Goal: Transaction & Acquisition: Purchase product/service

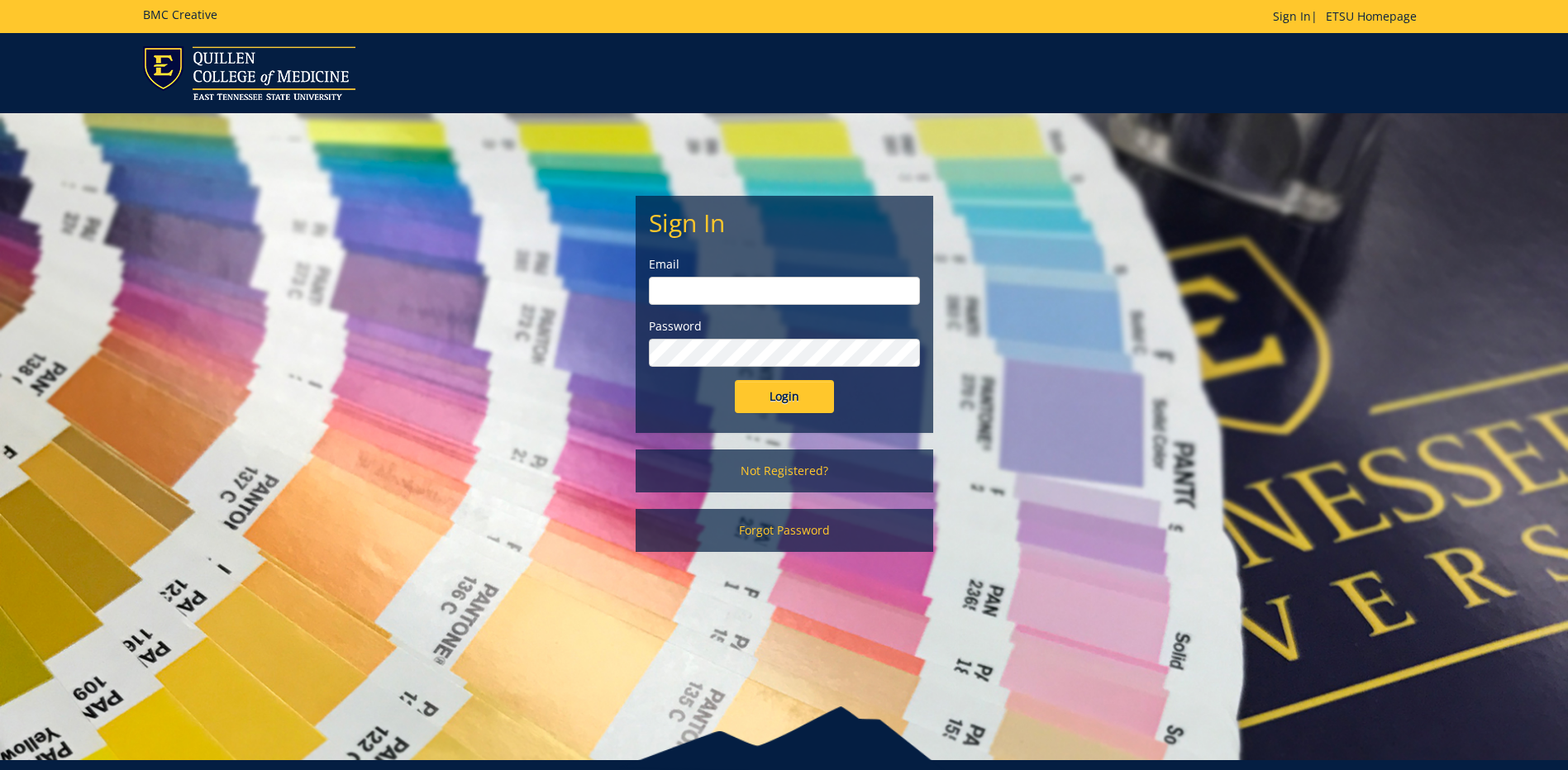
click at [699, 289] on input "email" at bounding box center [784, 290] width 271 height 28
type input "magacha@etsu.edu"
click at [735, 380] on input "Login" at bounding box center [784, 396] width 99 height 33
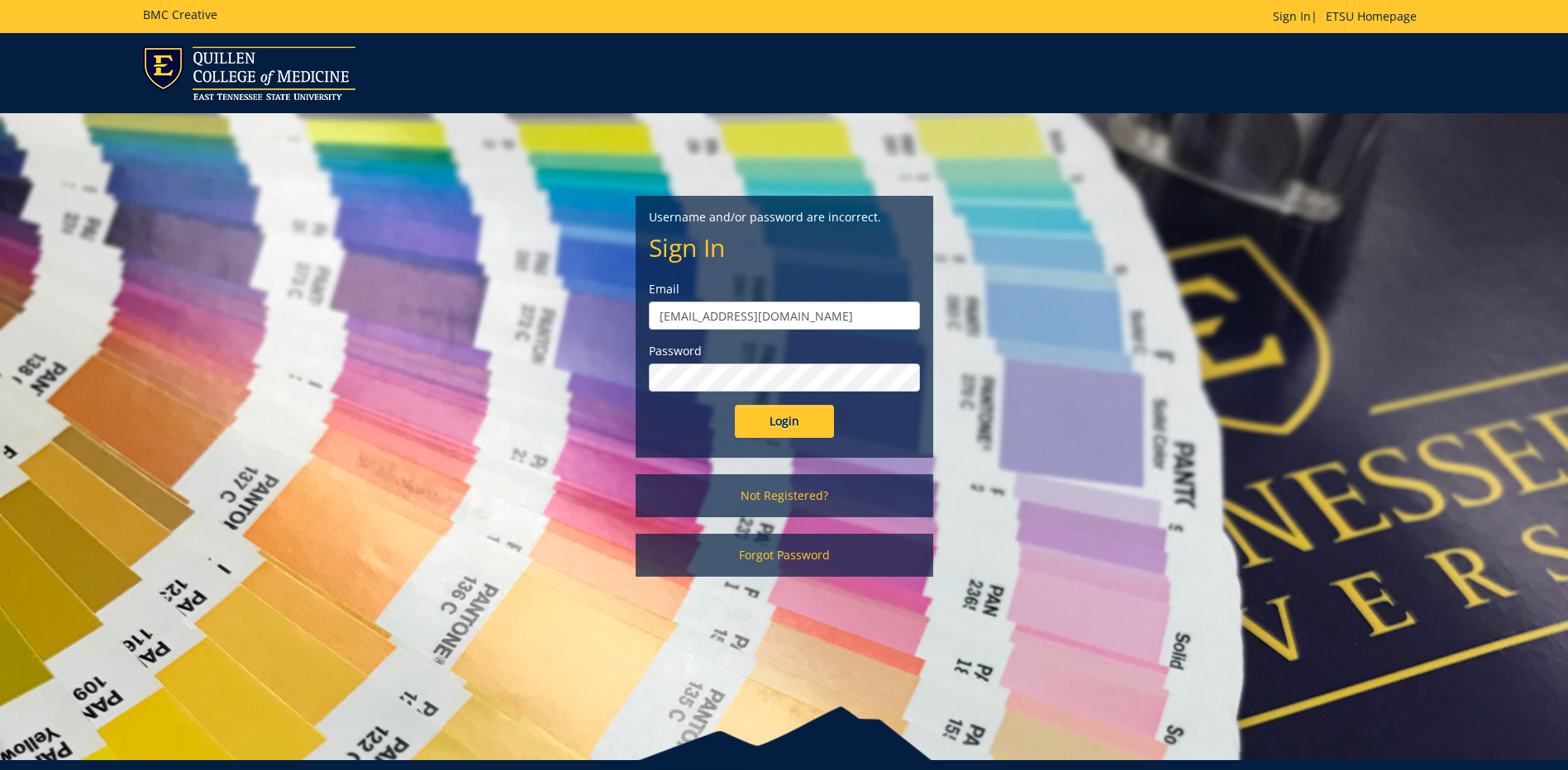
click at [735, 405] on input "Login" at bounding box center [784, 421] width 99 height 33
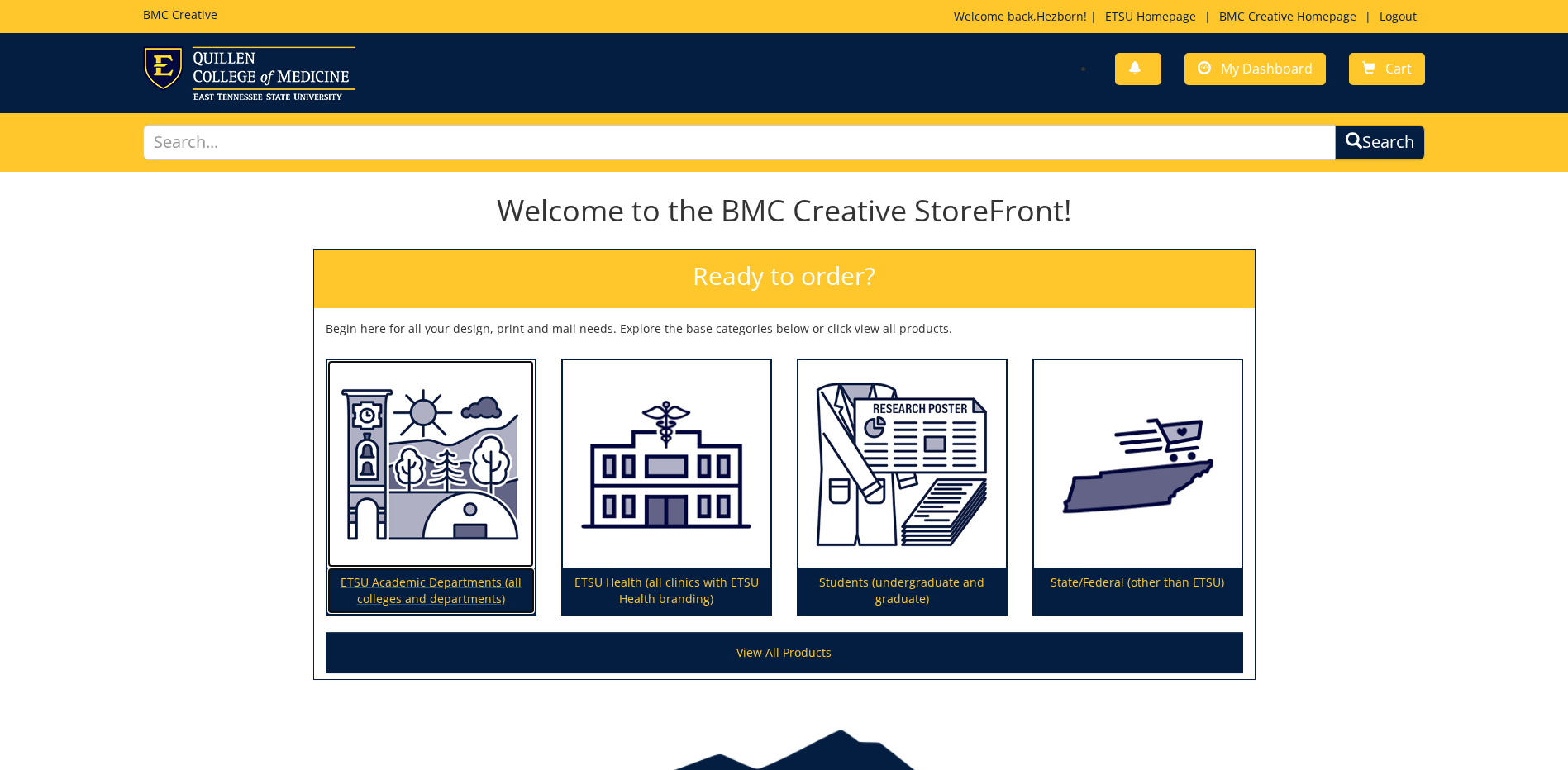
click at [486, 591] on p "ETSU Academic Departments (all colleges and departments)" at bounding box center [431, 591] width 207 height 46
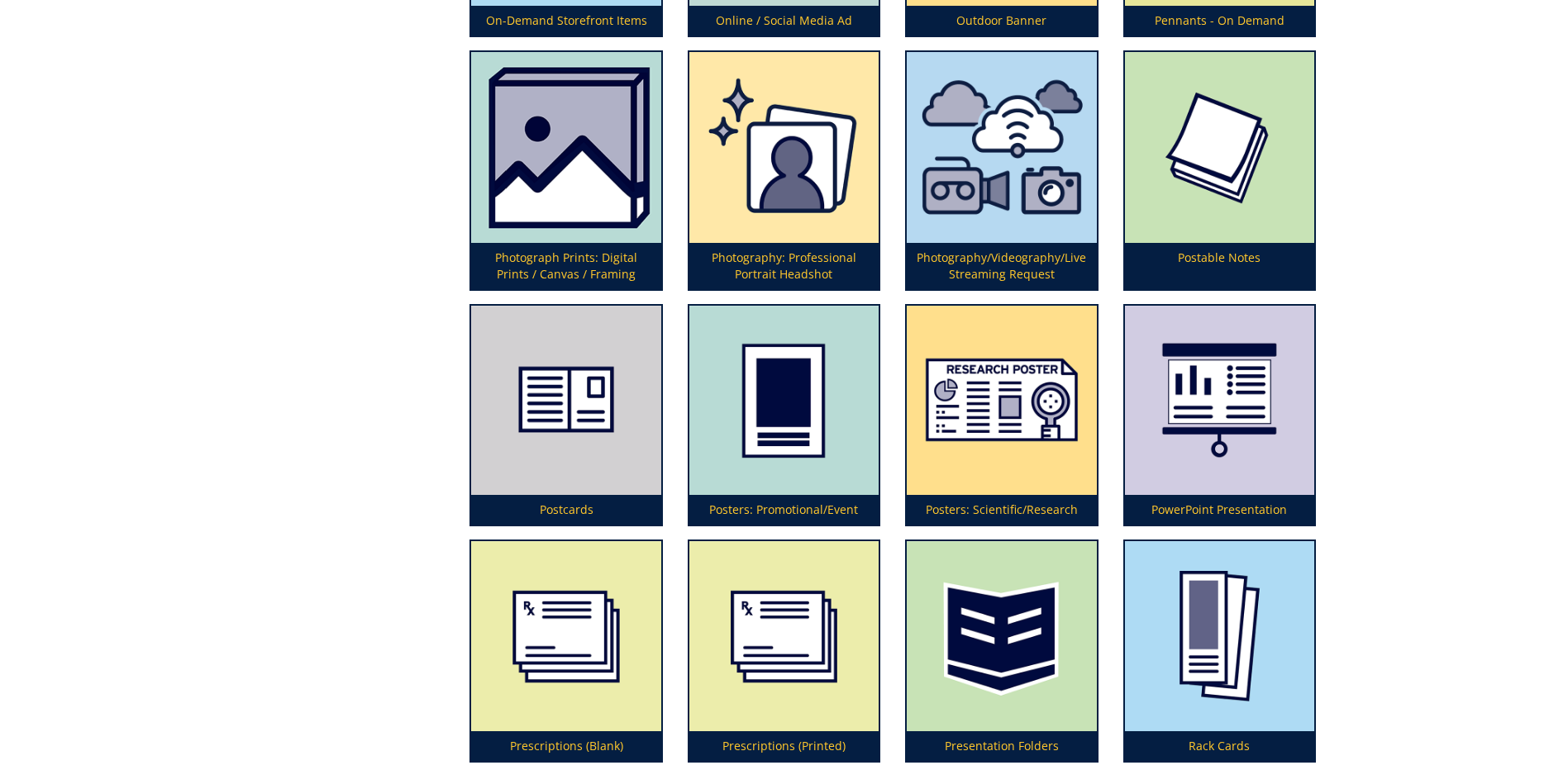
scroll to position [4214, 0]
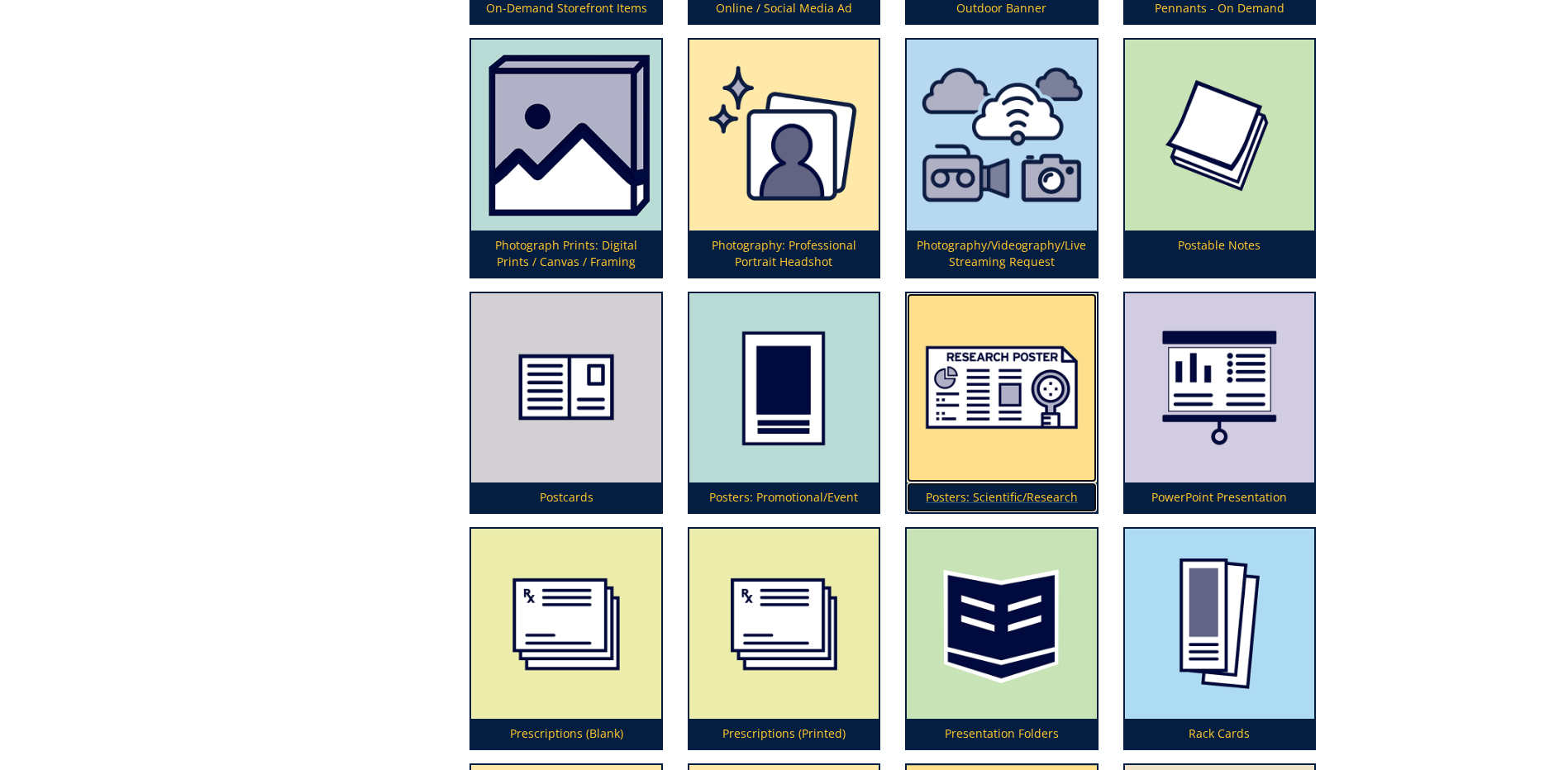
click at [983, 499] on p "Posters: Scientific/Research" at bounding box center [1001, 497] width 189 height 29
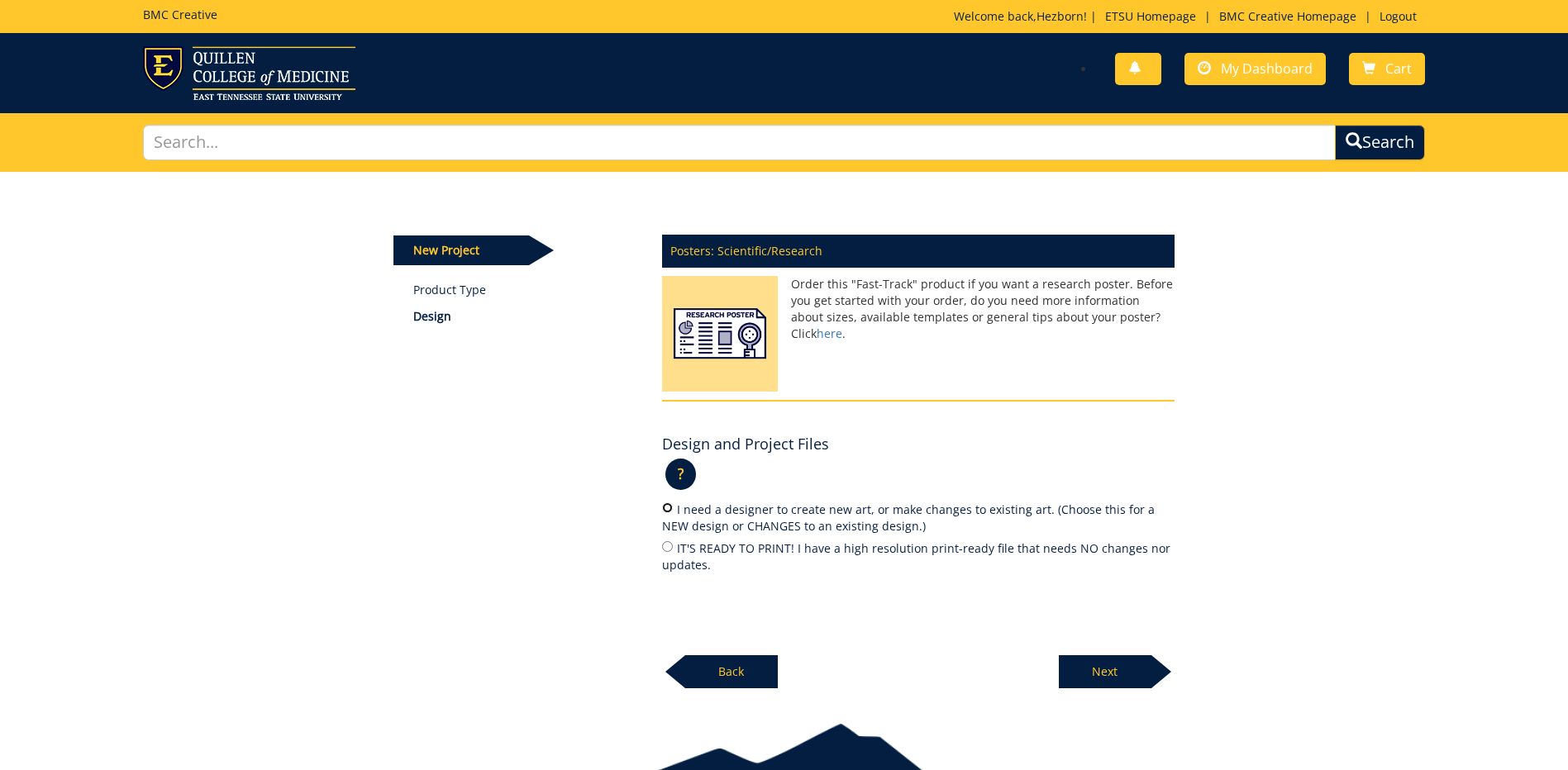
click at [664, 512] on input "I need a designer to create new art, or make changes to existing art. (Choose t…" at bounding box center [667, 507] width 11 height 11
radio input "true"
click at [1108, 672] on p "Next" at bounding box center [1105, 672] width 93 height 33
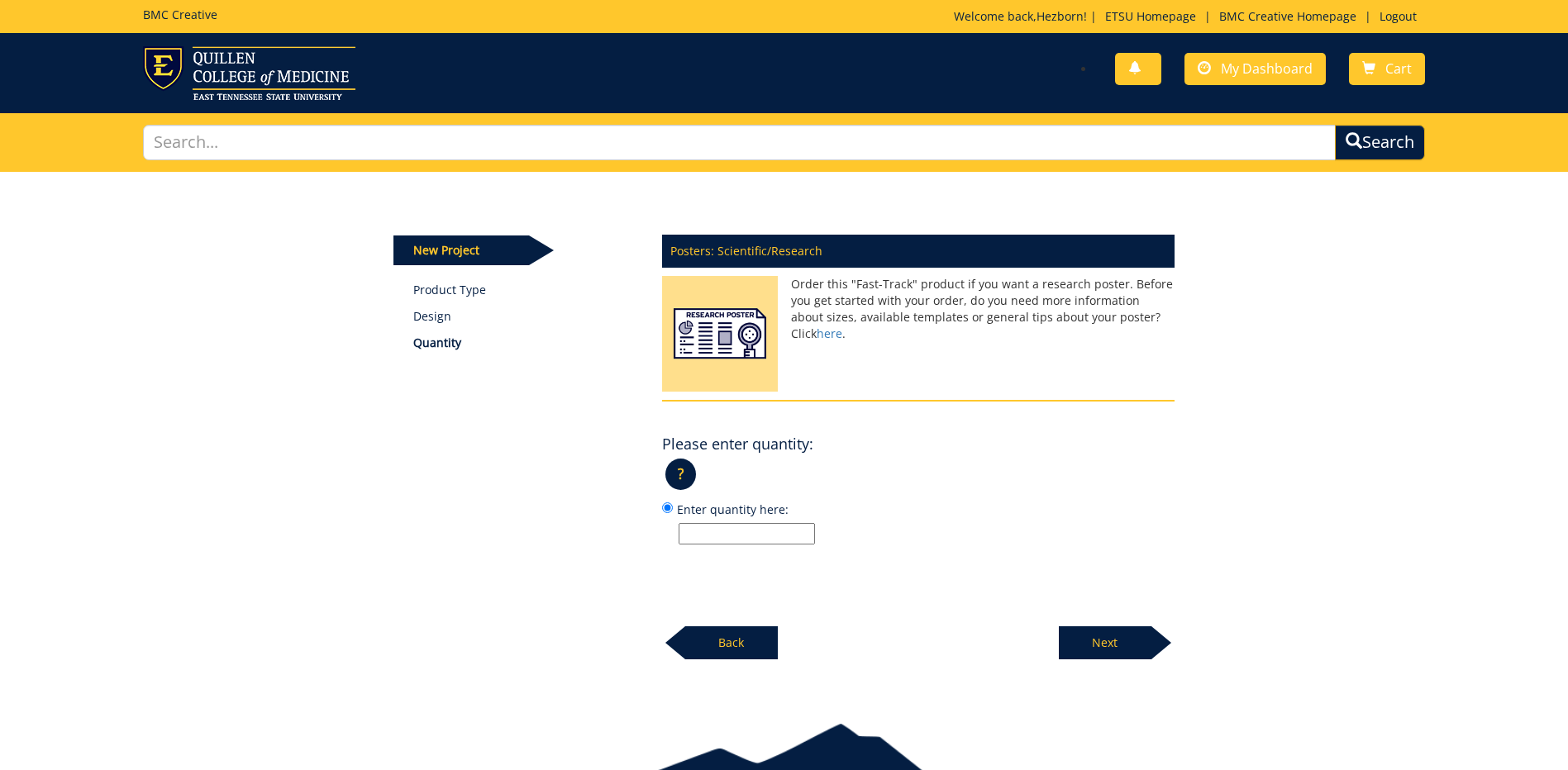
click at [716, 537] on input "Enter quantity here:" at bounding box center [747, 534] width 136 height 22
type input "3"
click at [1117, 634] on p "Next" at bounding box center [1105, 642] width 93 height 33
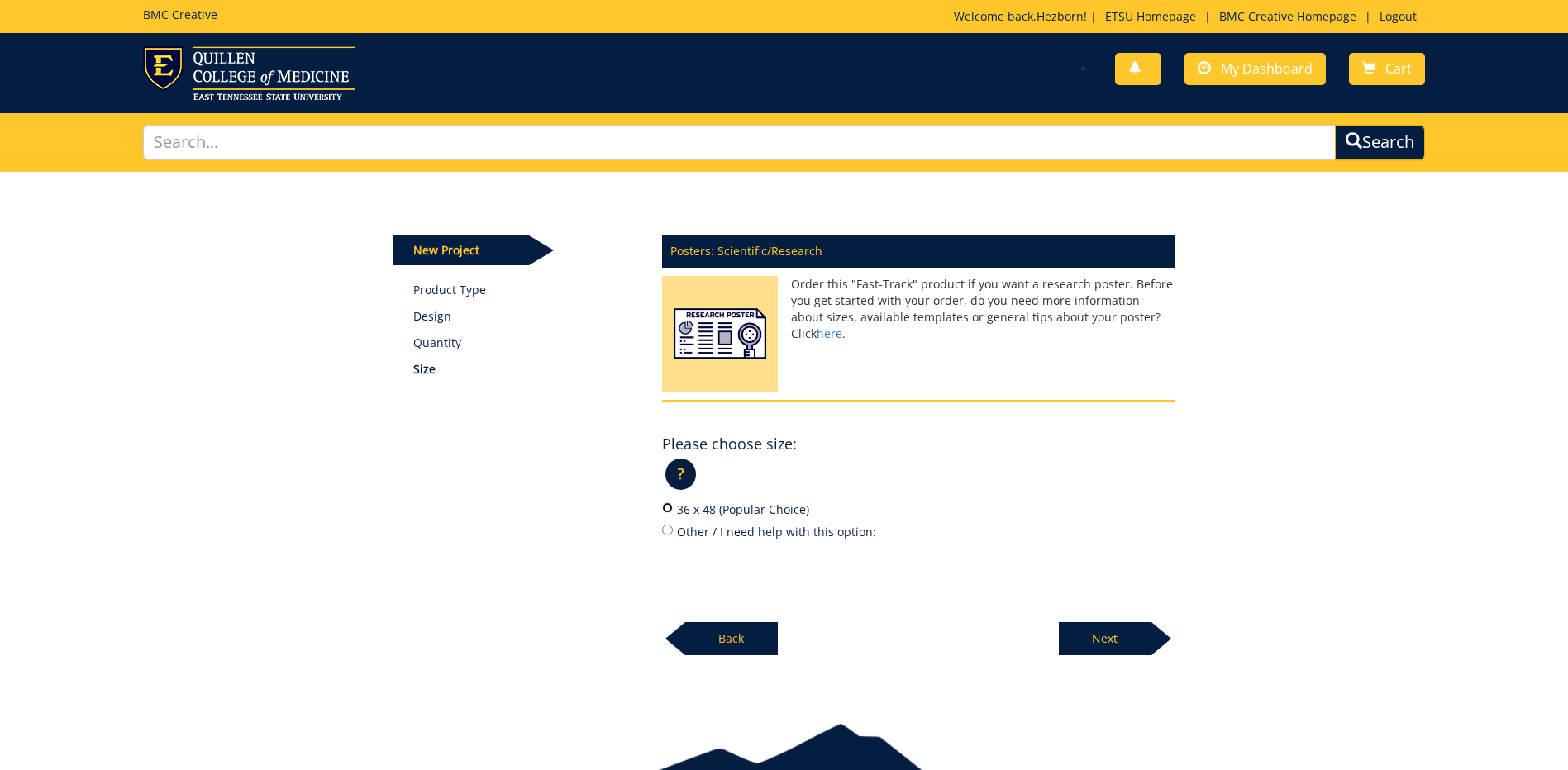
click at [663, 509] on input "36 x 48 (Popular Choice)" at bounding box center [667, 507] width 11 height 11
radio input "true"
click at [1092, 641] on p "Next" at bounding box center [1105, 638] width 93 height 33
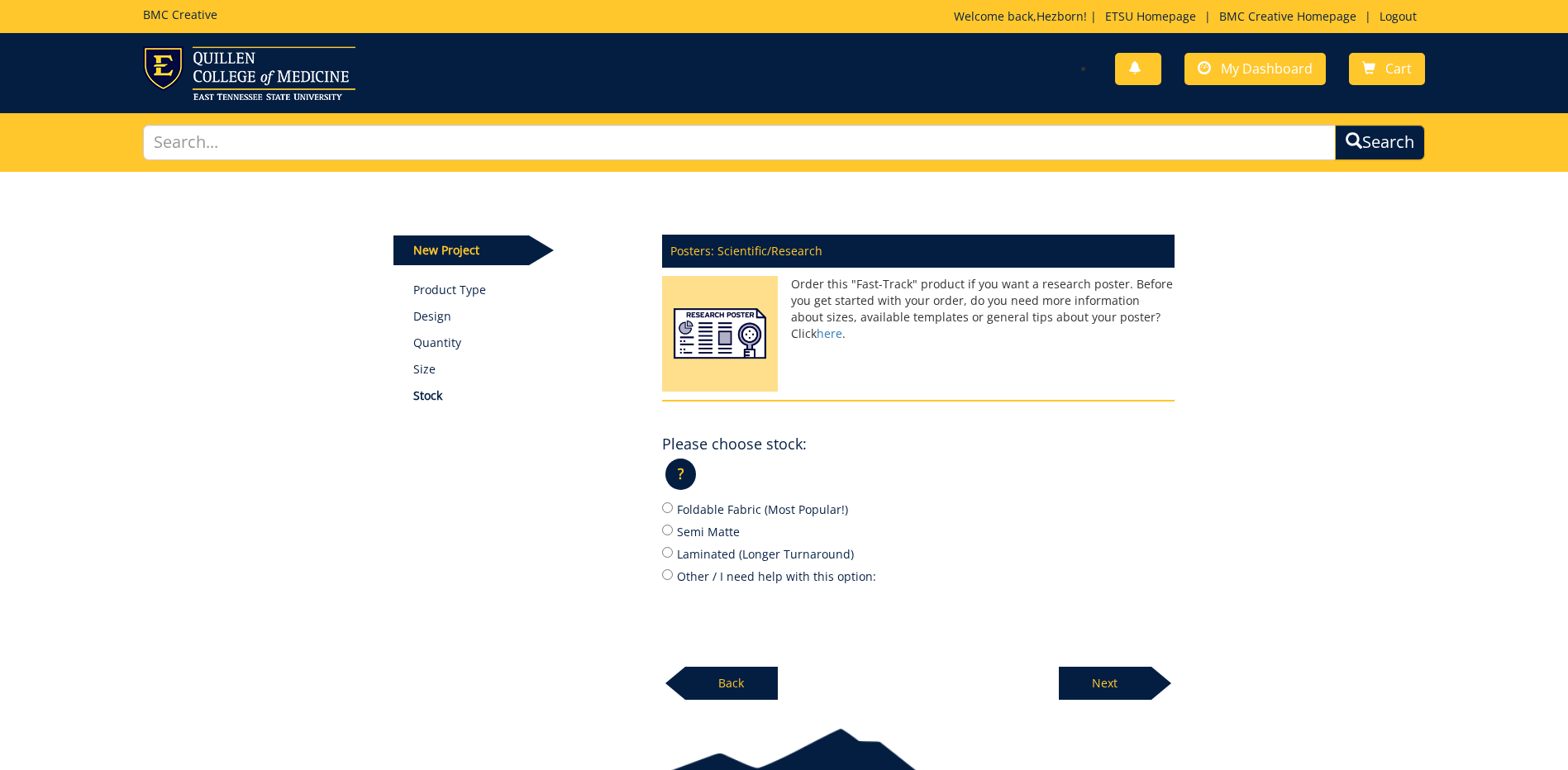
click at [667, 516] on label "Foldable Fabric (Most Popular!)" at bounding box center [917, 509] width 513 height 19
click at [667, 513] on input "Foldable Fabric (Most Popular!)" at bounding box center [667, 507] width 11 height 11
radio input "true"
click at [1090, 686] on p "Next" at bounding box center [1105, 682] width 93 height 33
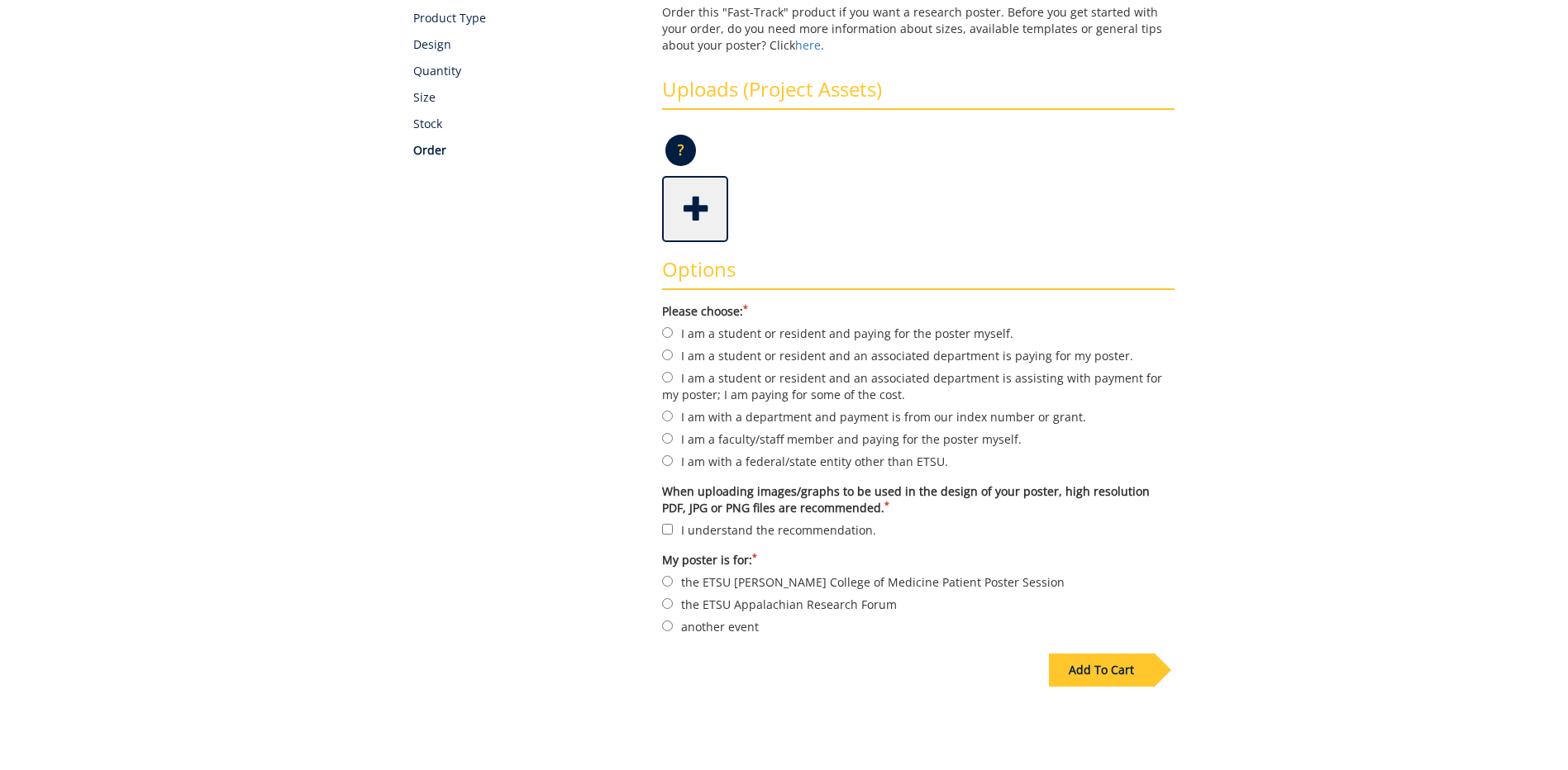
scroll to position [331, 0]
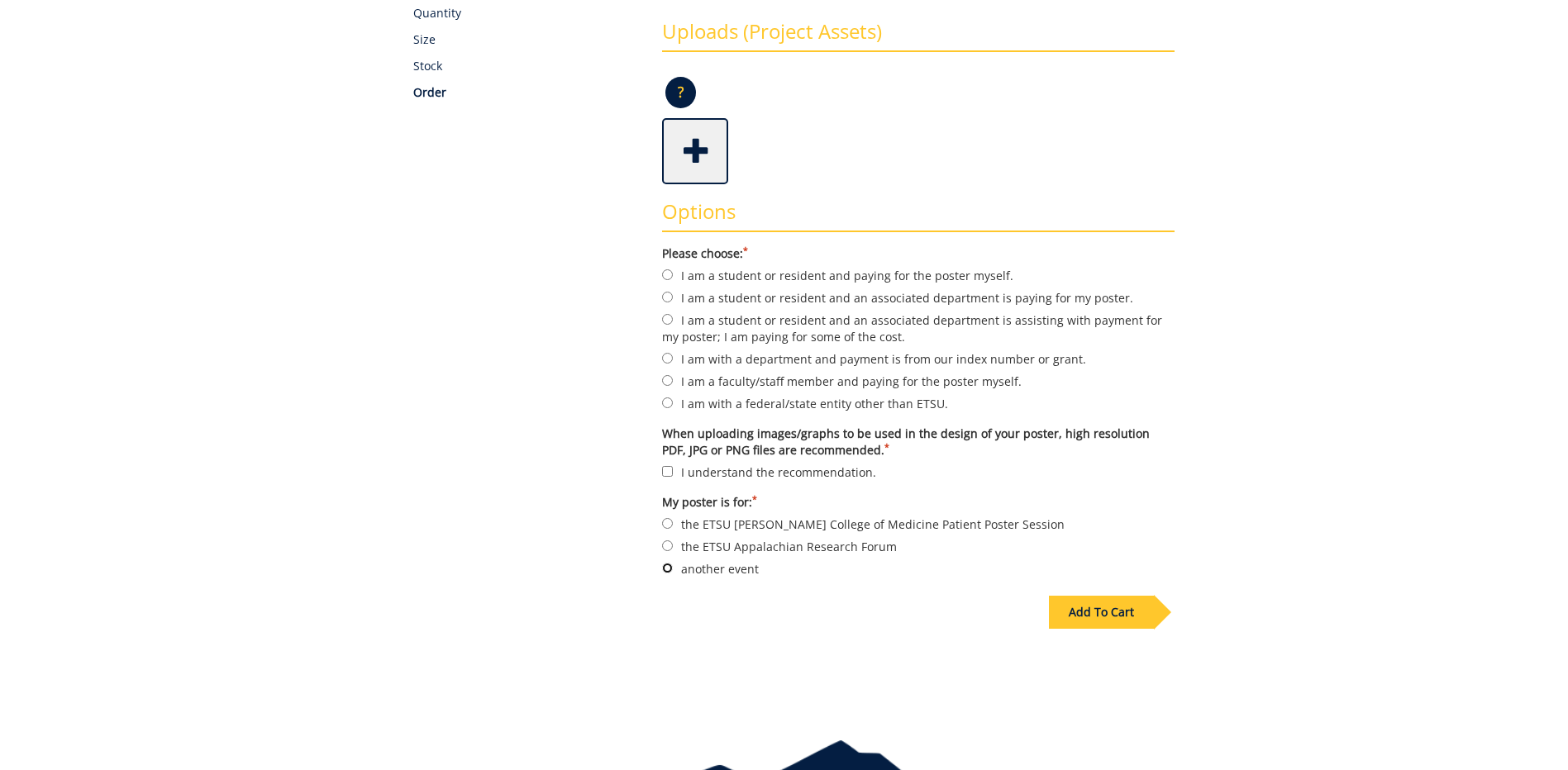
click at [662, 569] on input "another event" at bounding box center [667, 568] width 11 height 11
radio input "true"
click at [670, 465] on label "I understand the recommendation." at bounding box center [917, 472] width 513 height 19
click at [670, 466] on input "I understand the recommendation." at bounding box center [667, 471] width 11 height 11
checkbox input "true"
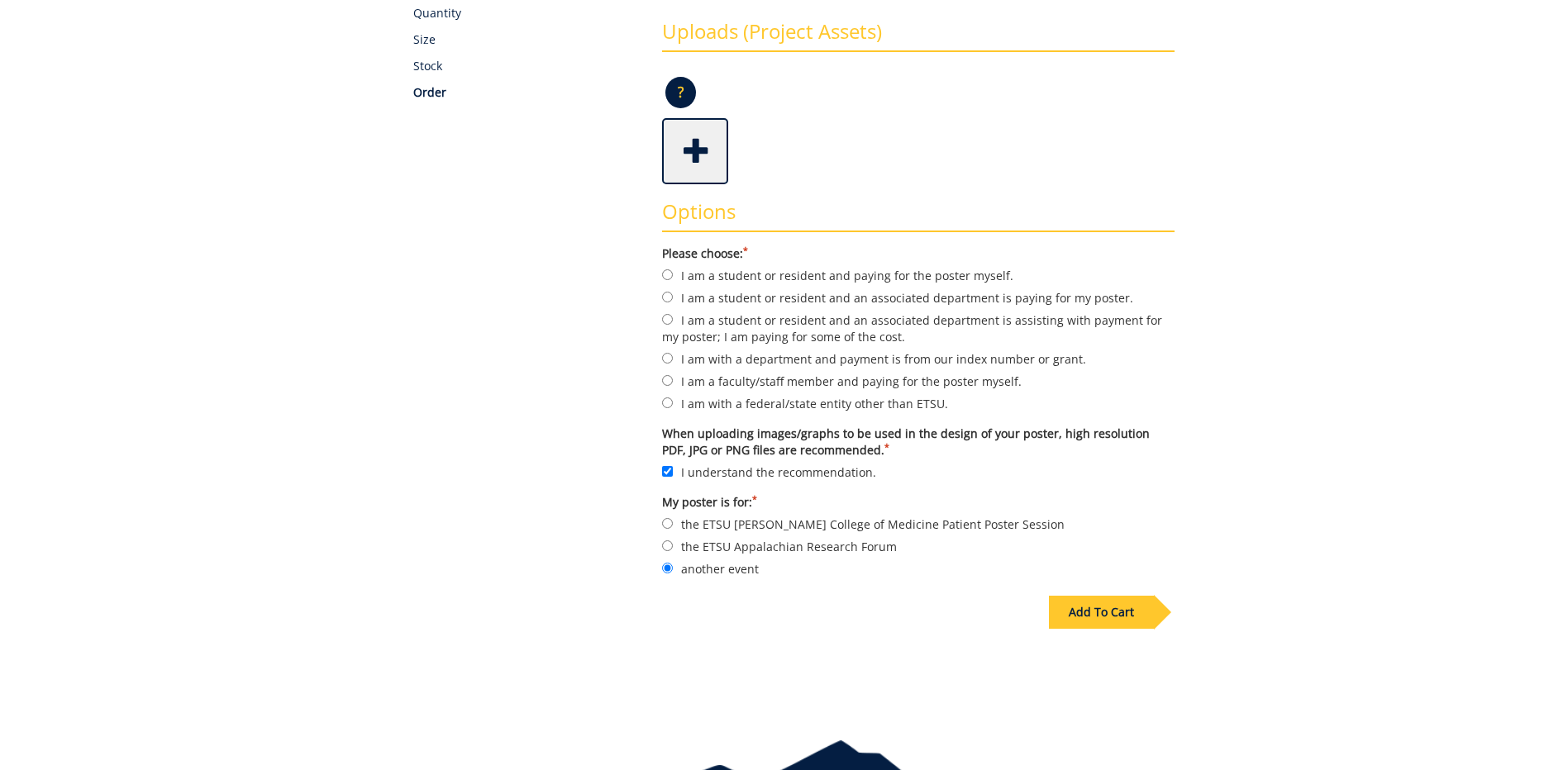
click at [662, 301] on div "Options Please choose: * I am a student or resident and paying for the poster m…" at bounding box center [918, 383] width 537 height 397
click at [665, 301] on input "I am a student or resident and an associated department is paying for my poster." at bounding box center [667, 297] width 11 height 11
radio input "true"
click at [699, 157] on span at bounding box center [696, 149] width 66 height 58
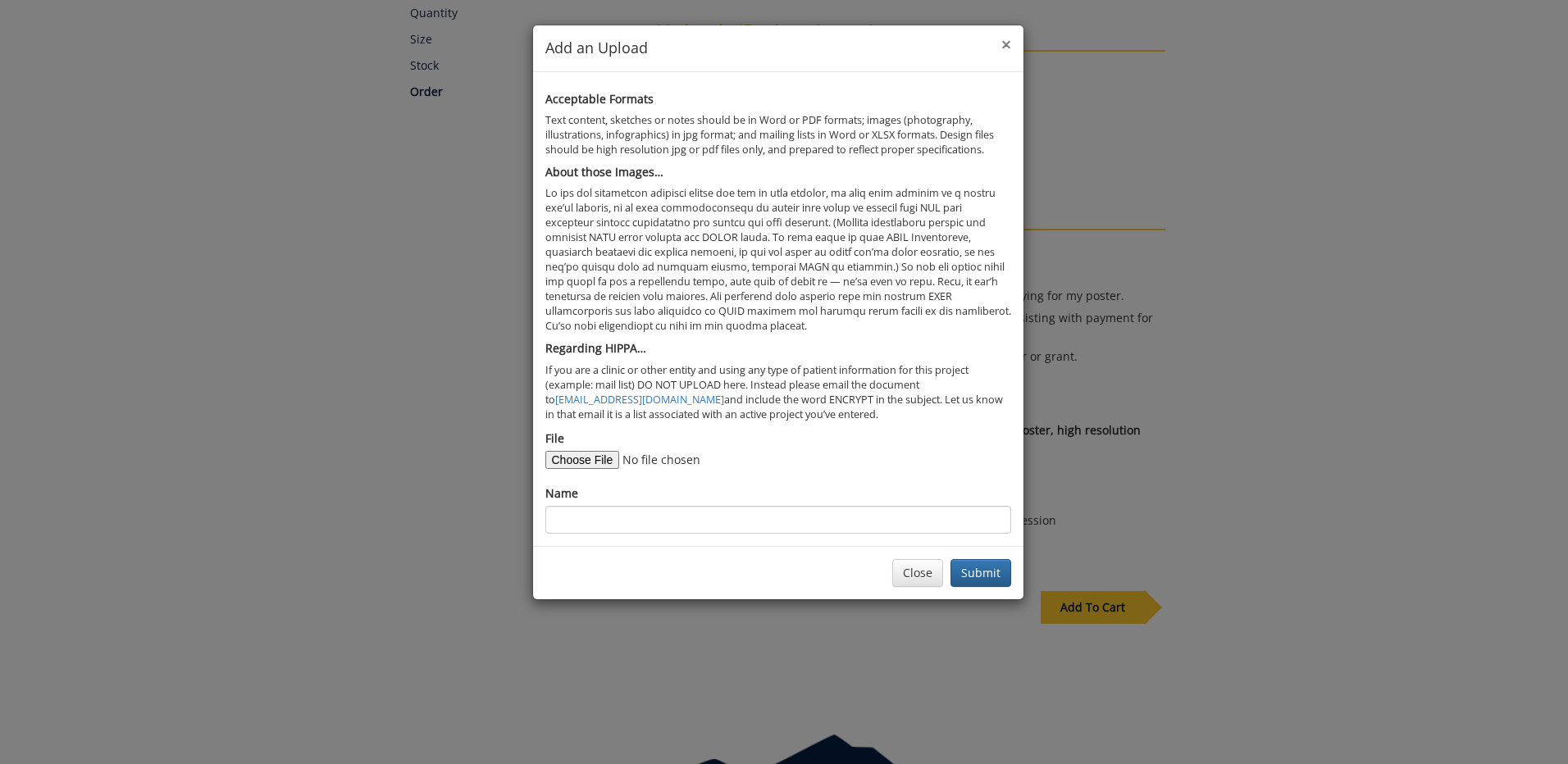
click at [1009, 48] on span "×" at bounding box center [1007, 43] width 10 height 23
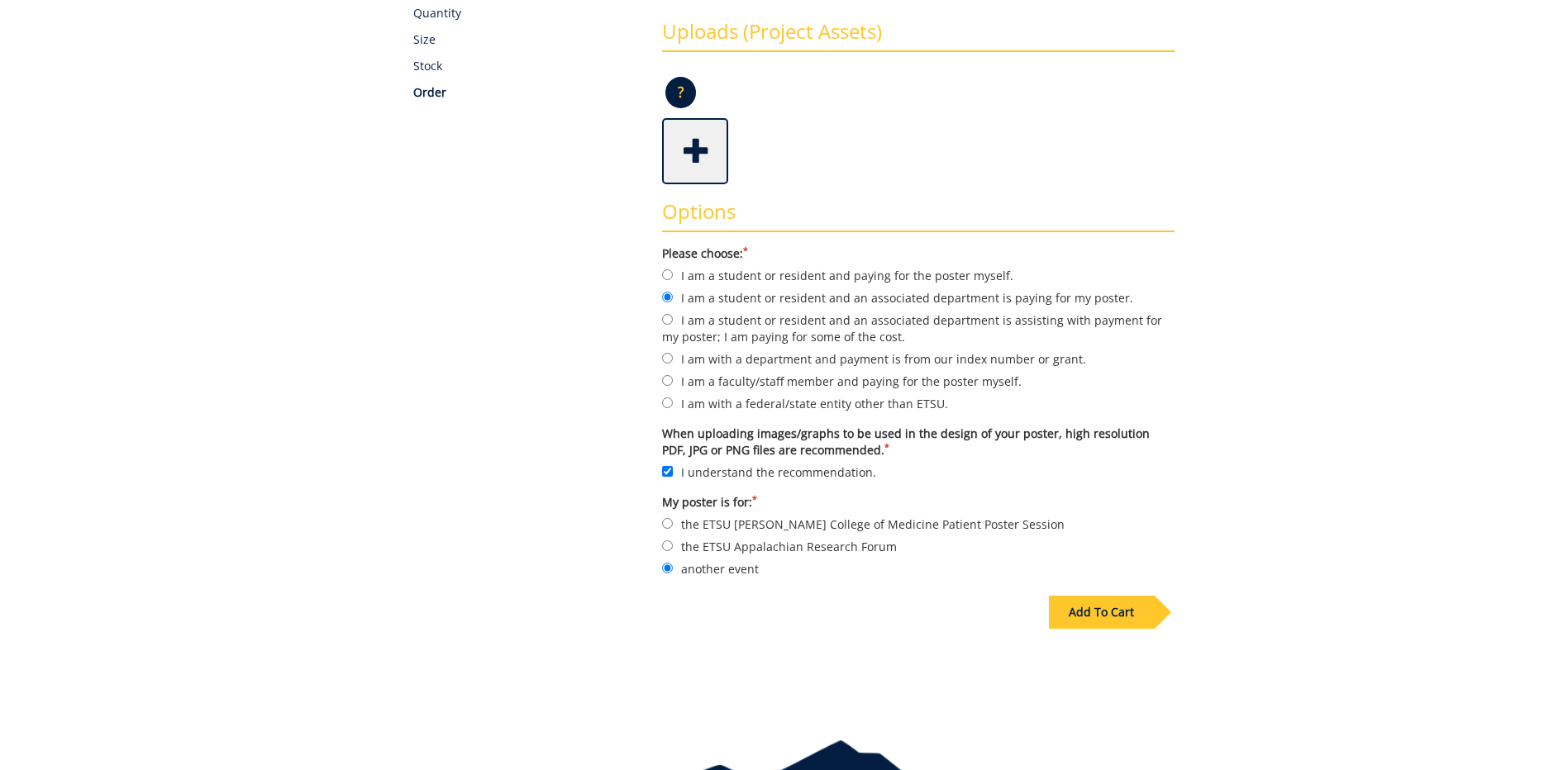
click at [691, 156] on span at bounding box center [696, 149] width 66 height 58
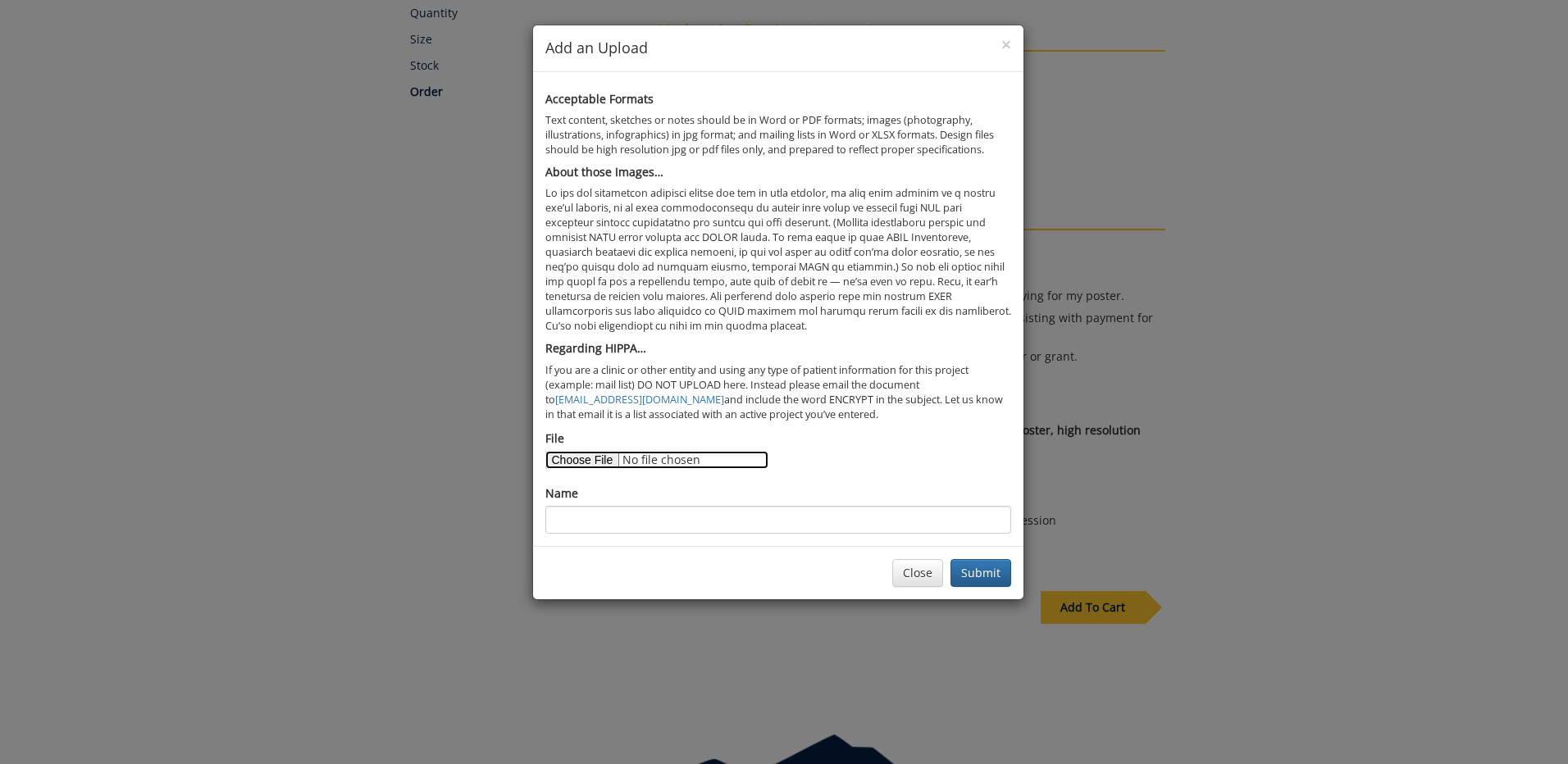
click at [583, 462] on input "File" at bounding box center [657, 460] width 223 height 18
type input "C:\fakepath\IBS.pptx"
click at [984, 579] on button "Submit" at bounding box center [981, 573] width 61 height 28
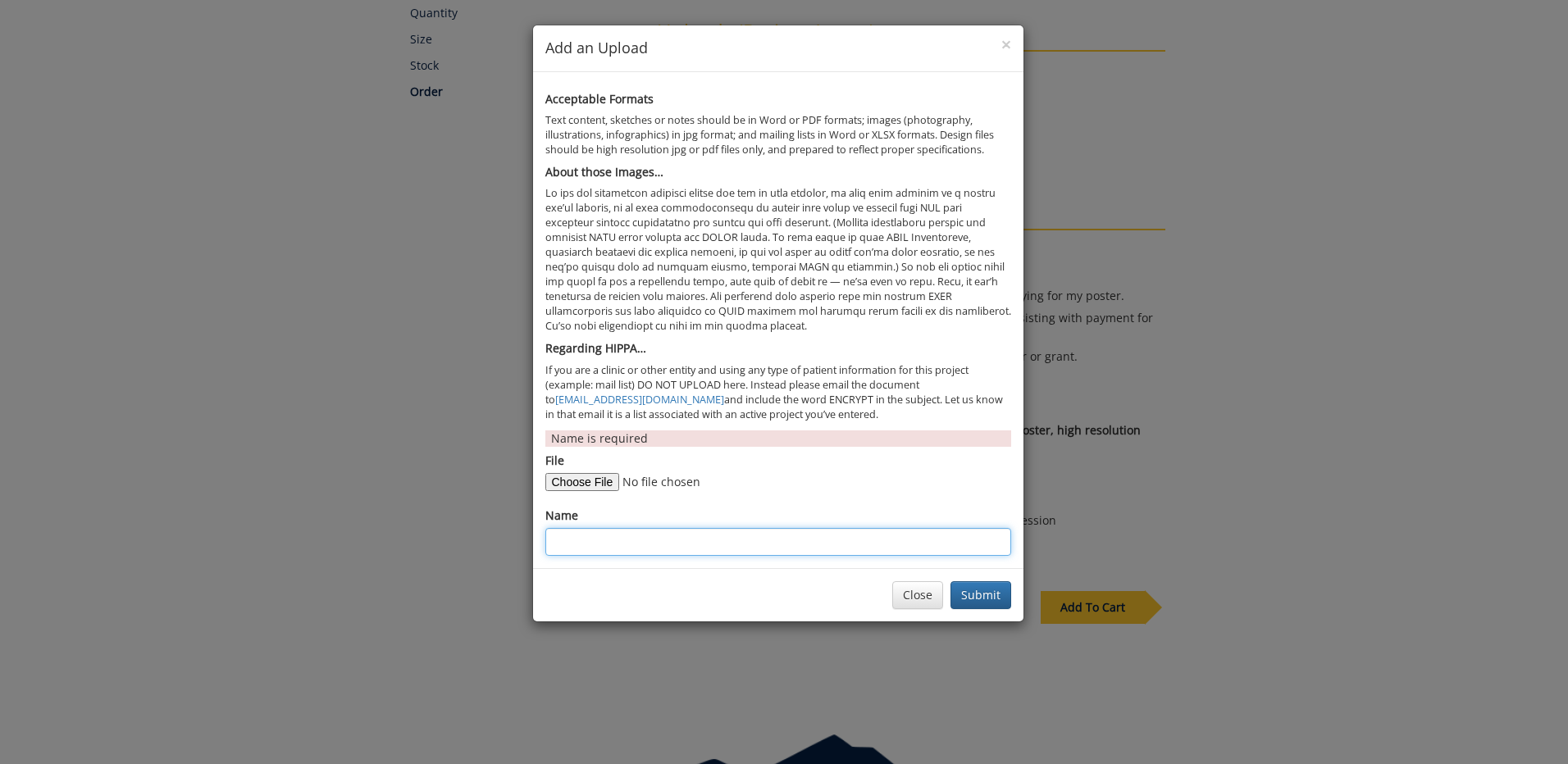
click at [601, 544] on input "Name" at bounding box center [779, 541] width 466 height 28
type input "IBS abstract"
click at [994, 595] on button "Submit" at bounding box center [981, 595] width 61 height 28
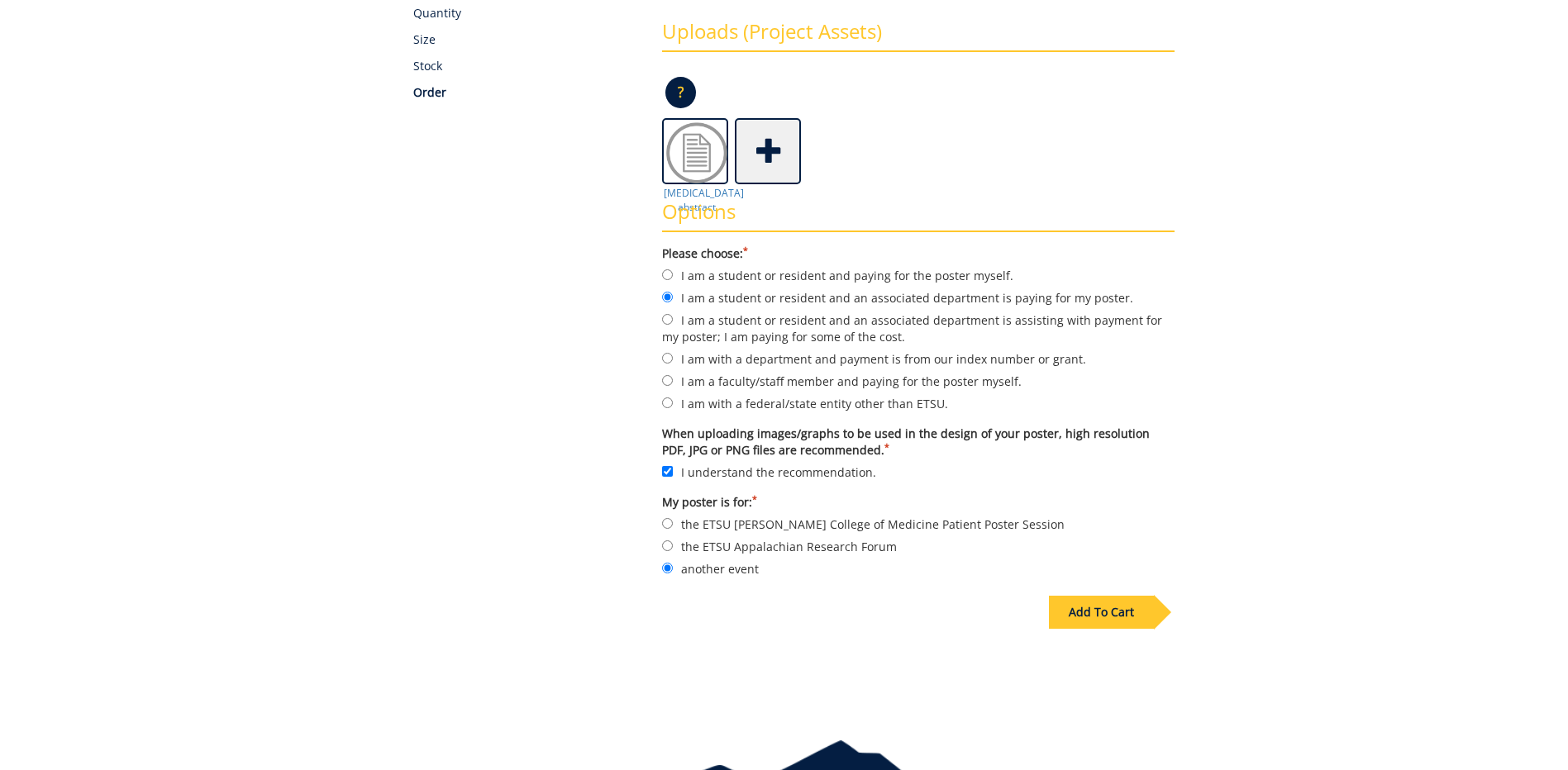
click at [1100, 610] on div "Add To Cart" at bounding box center [1101, 612] width 105 height 33
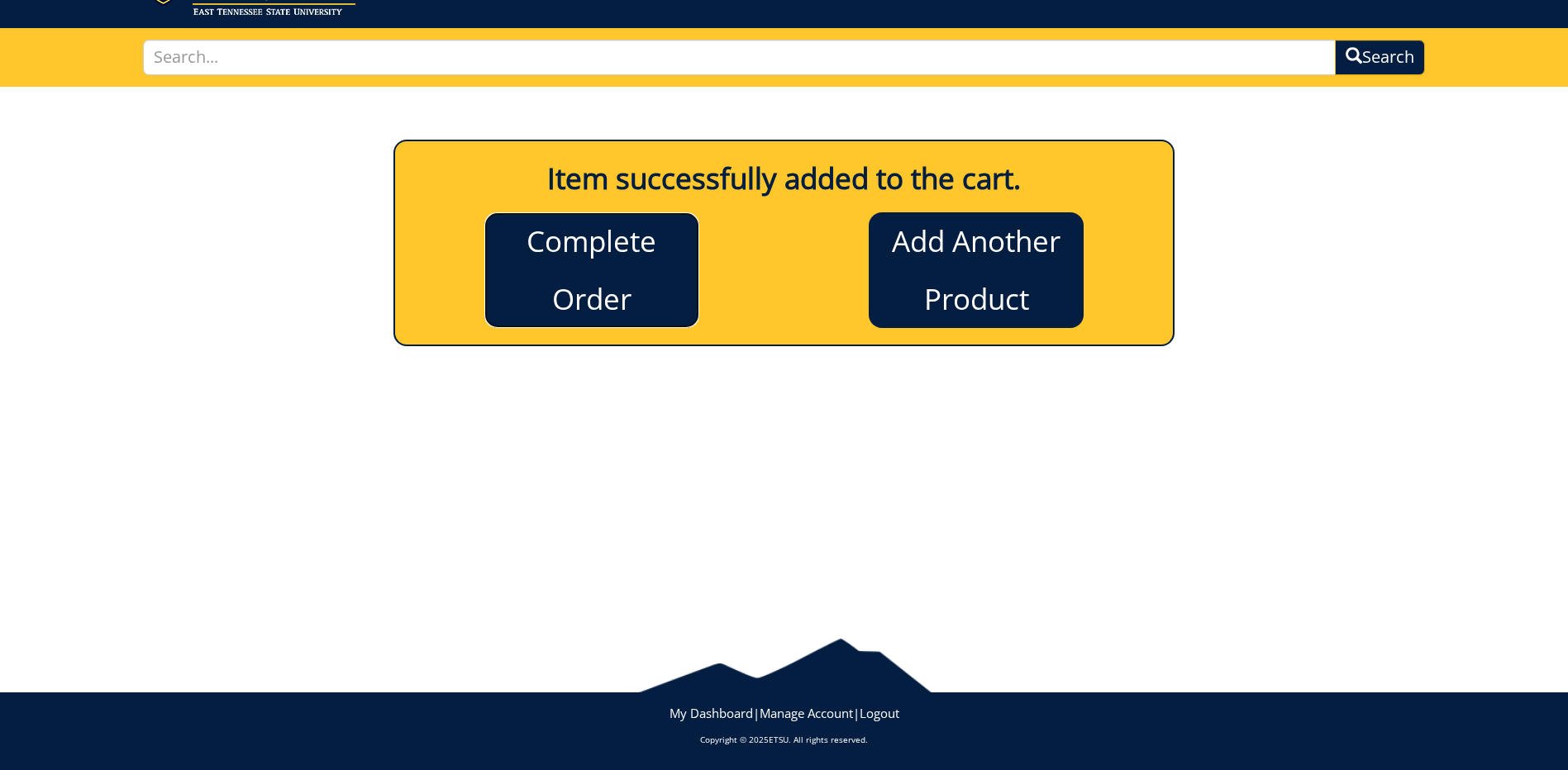
click at [592, 283] on link "Complete Order" at bounding box center [591, 269] width 215 height 115
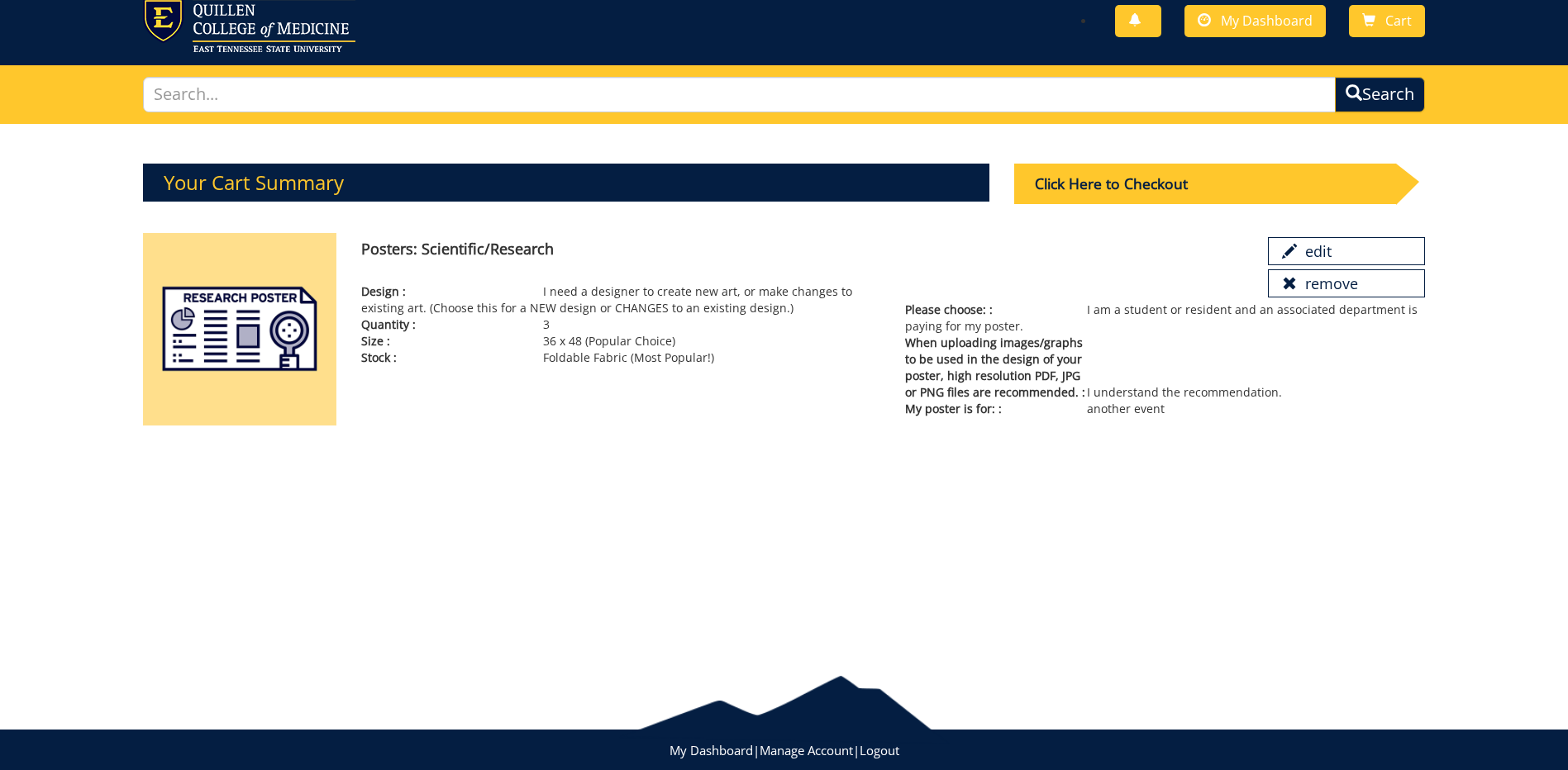
scroll to position [82, 0]
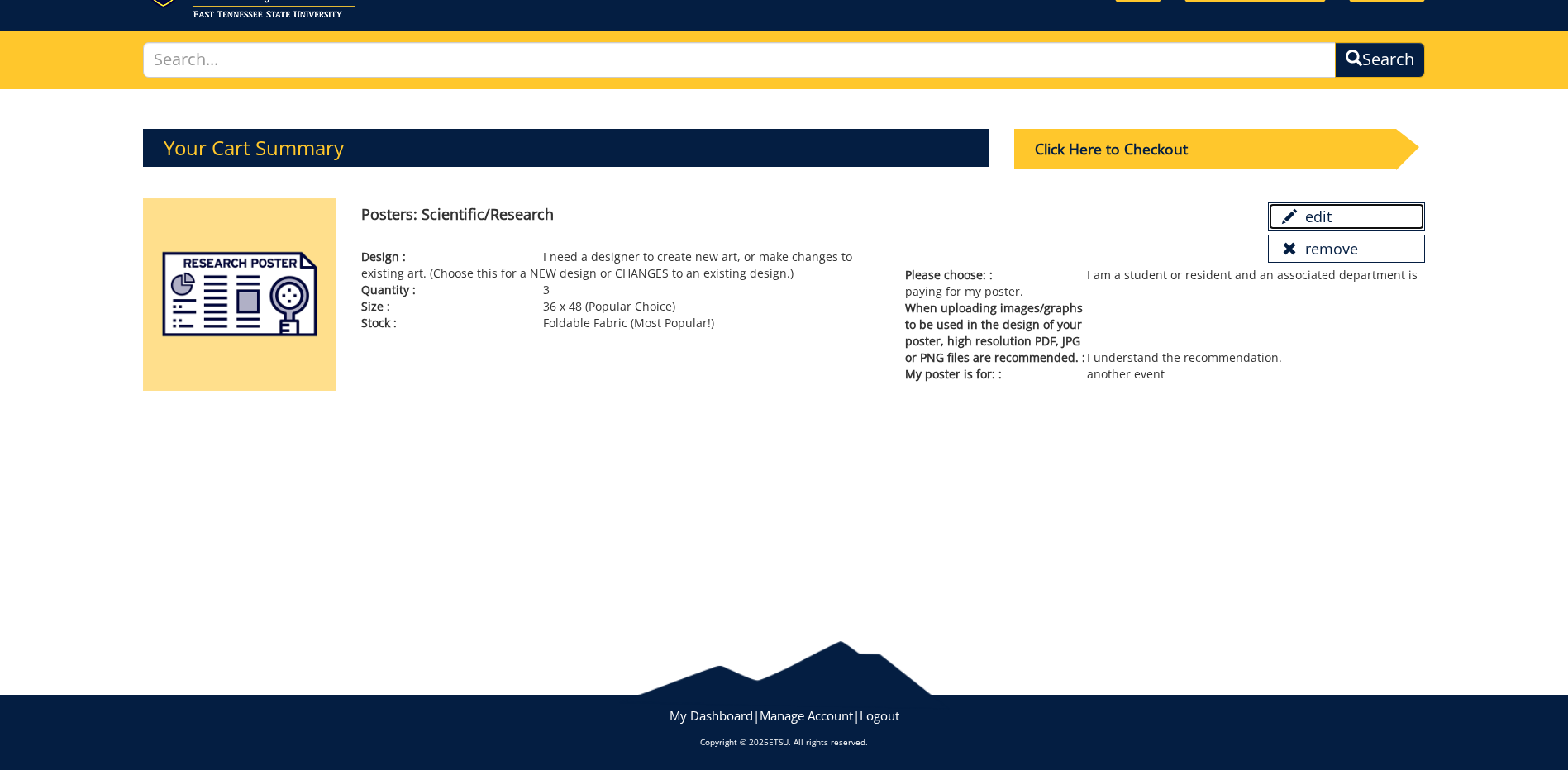
drag, startPoint x: 1297, startPoint y: 209, endPoint x: 872, endPoint y: 68, distance: 447.8
click at [1297, 209] on link "edit" at bounding box center [1346, 216] width 157 height 28
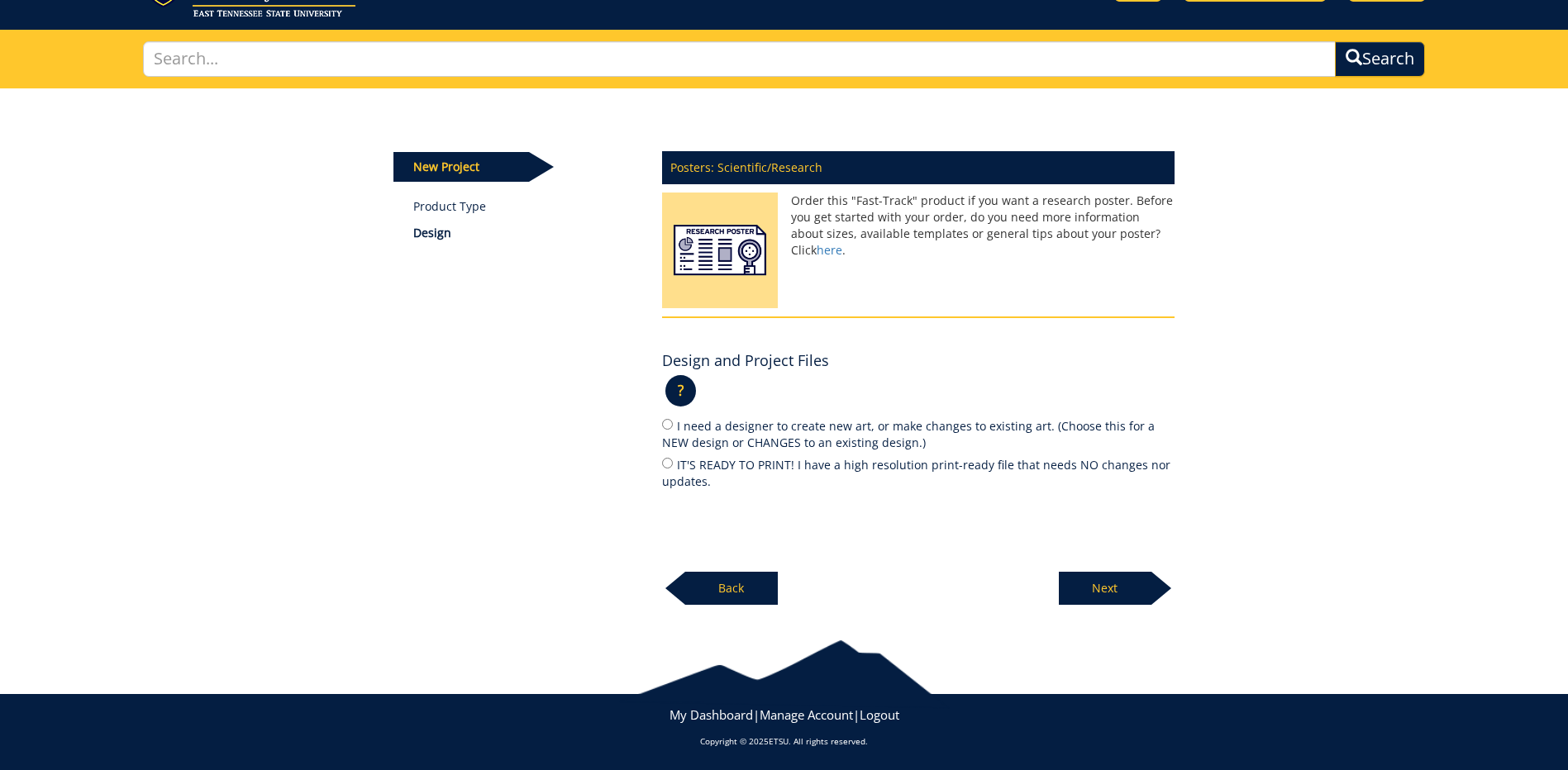
scroll to position [85, 0]
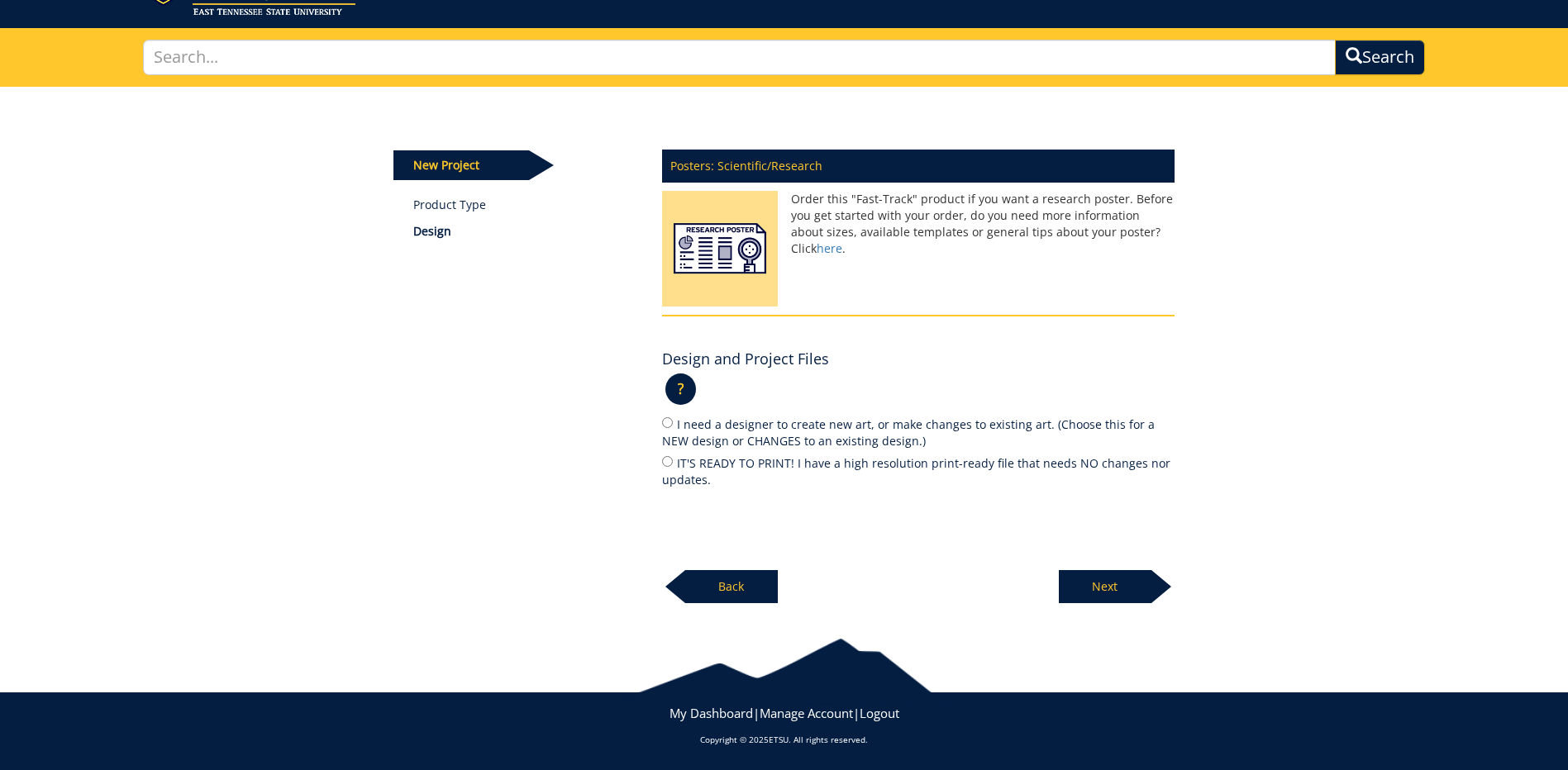
click at [1085, 571] on p "Next" at bounding box center [1105, 586] width 93 height 33
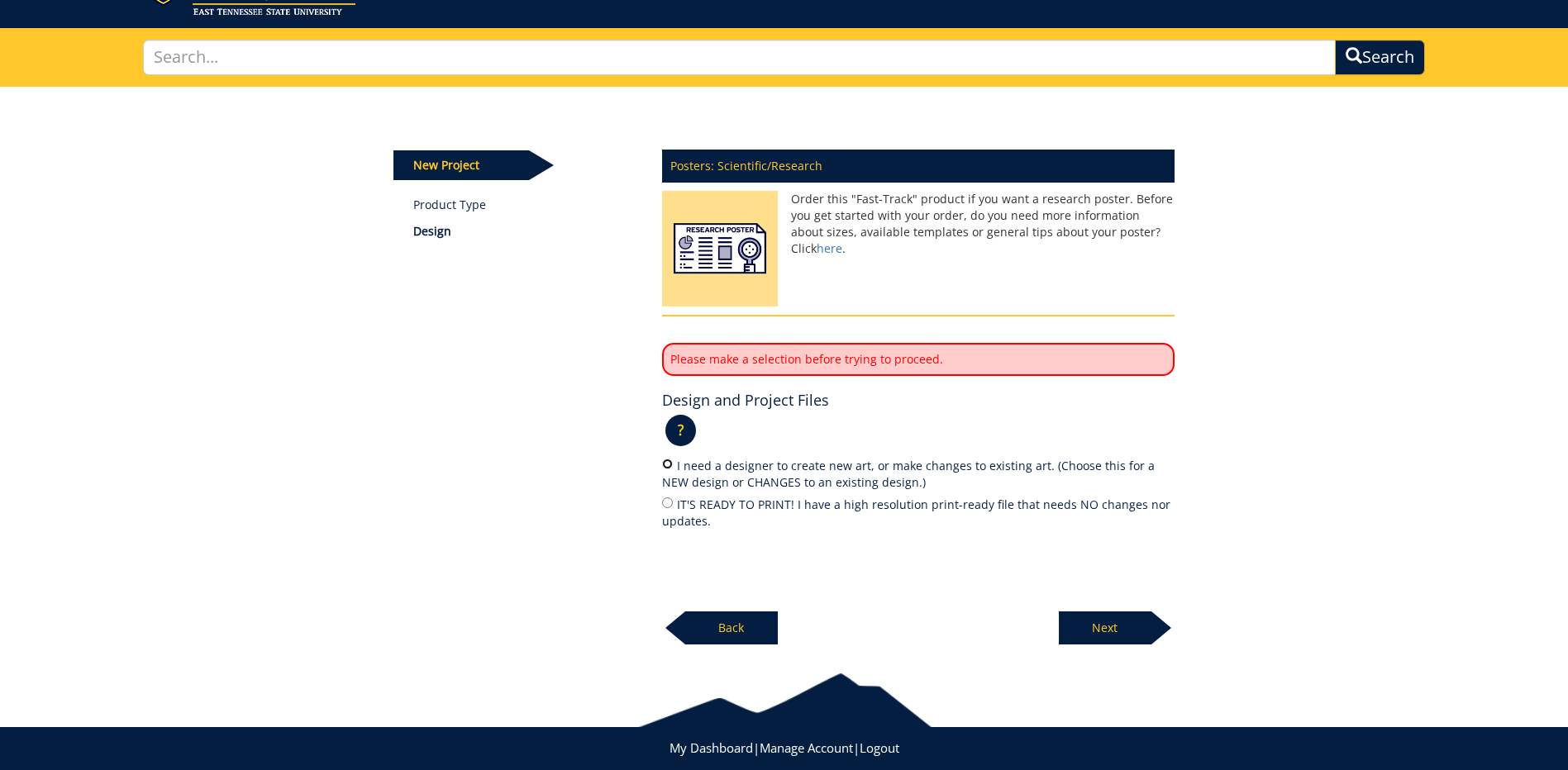
click at [669, 465] on input "I need a designer to create new art, or make changes to existing art. (Choose t…" at bounding box center [667, 464] width 11 height 11
radio input "true"
click at [1118, 630] on p "Next" at bounding box center [1105, 628] width 93 height 33
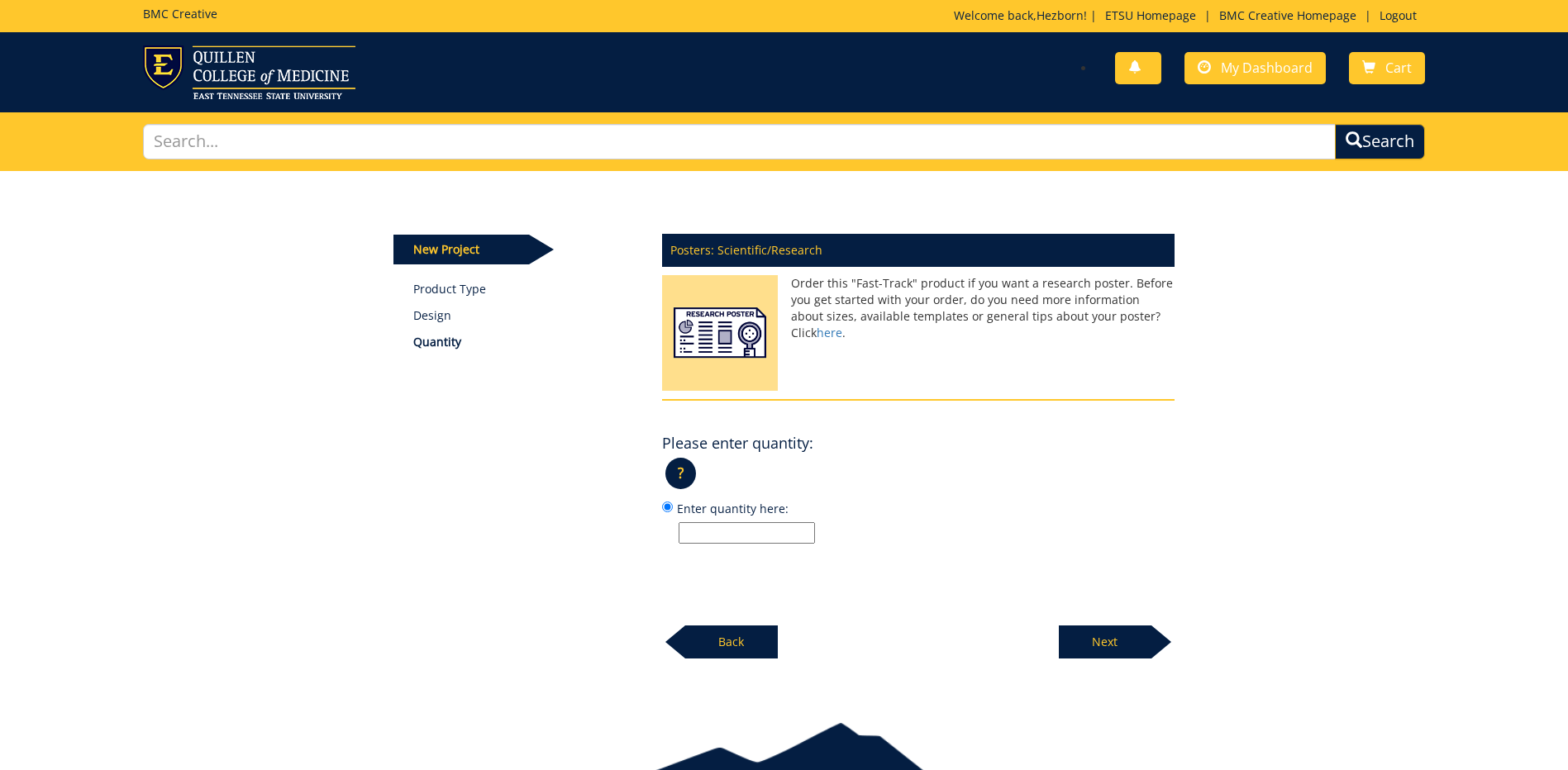
scroll to position [0, 0]
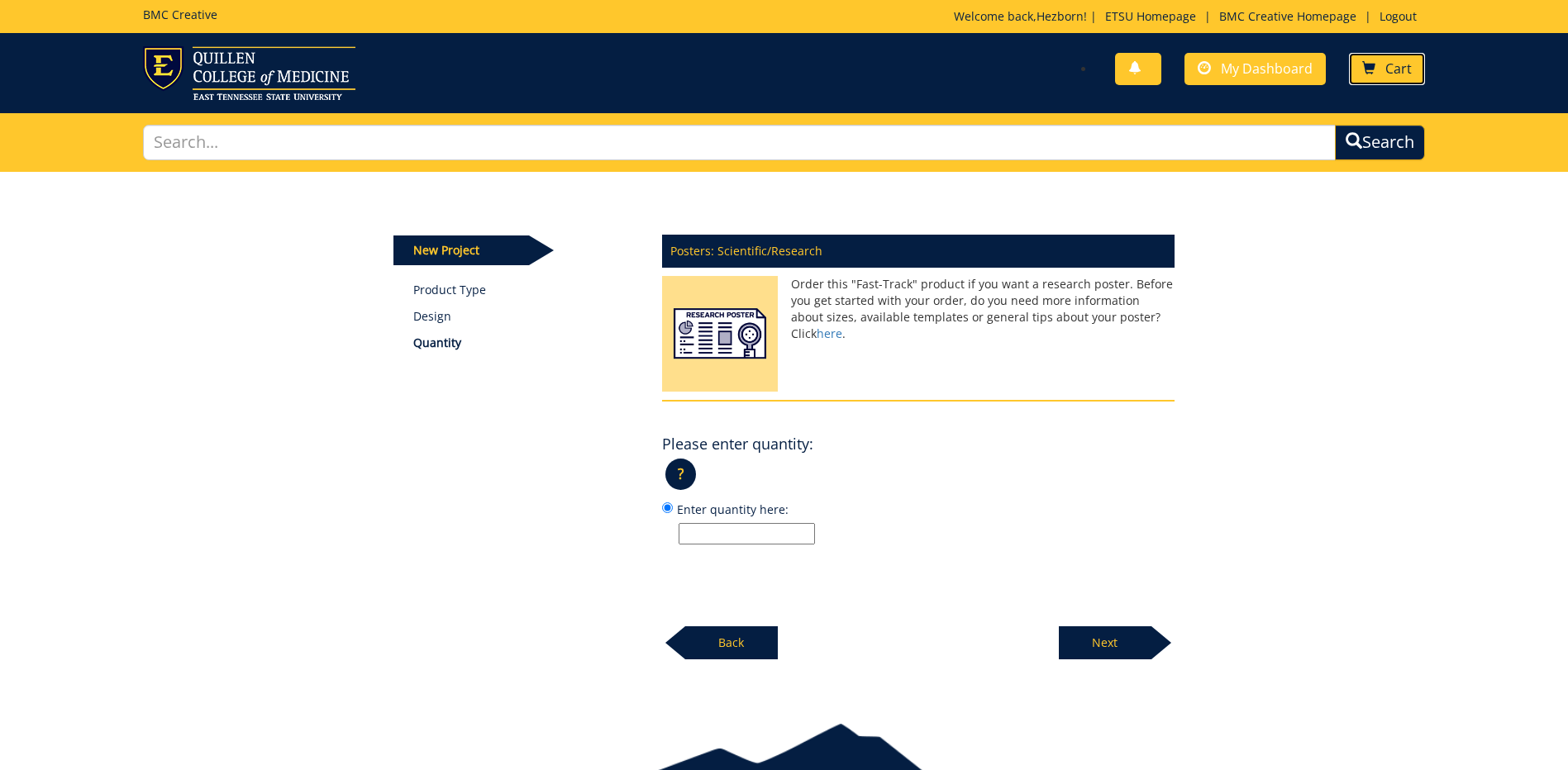
click at [1374, 69] on span at bounding box center [1369, 69] width 13 height 13
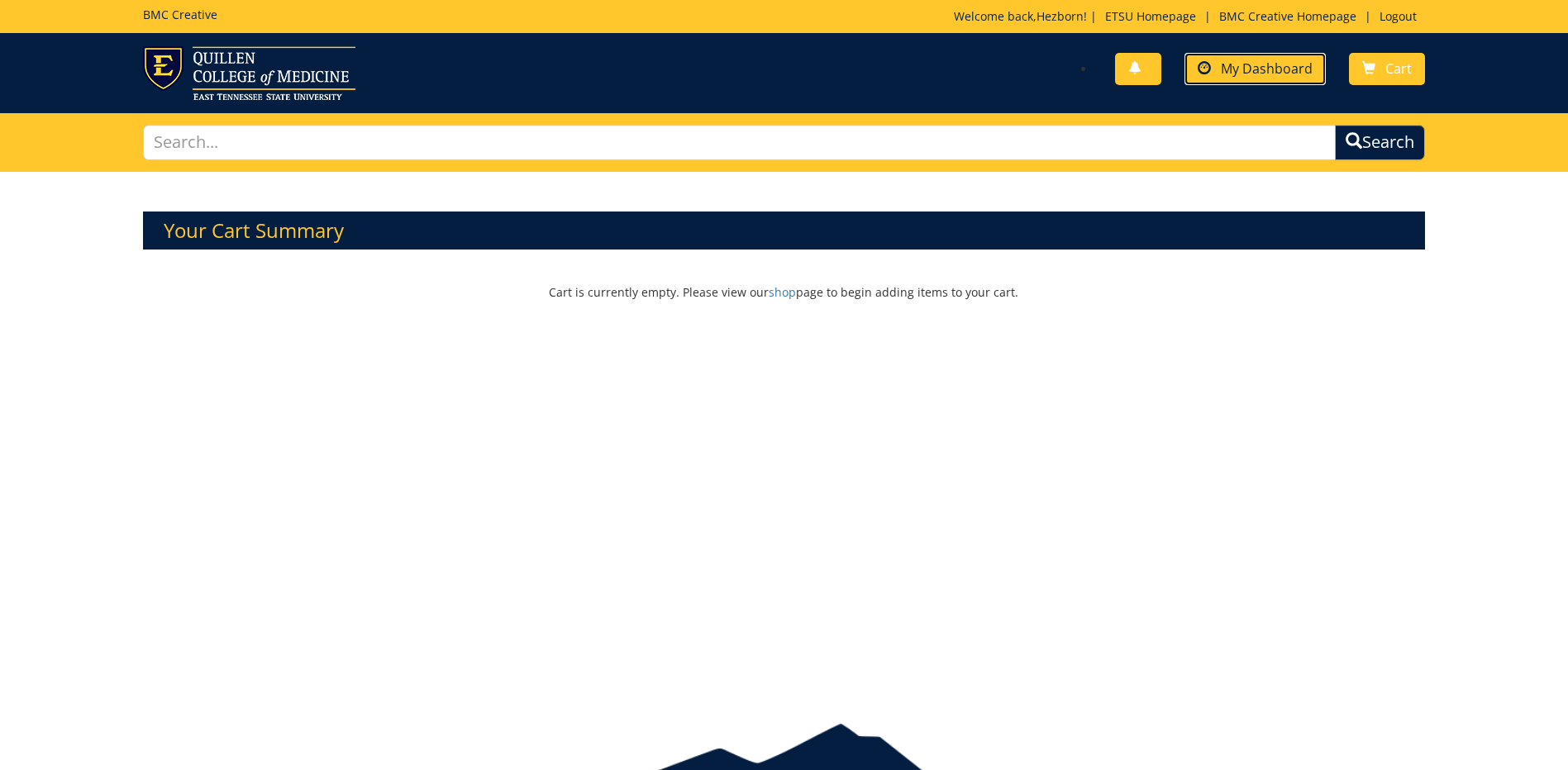
click at [1259, 74] on span "My Dashboard" at bounding box center [1266, 69] width 92 height 19
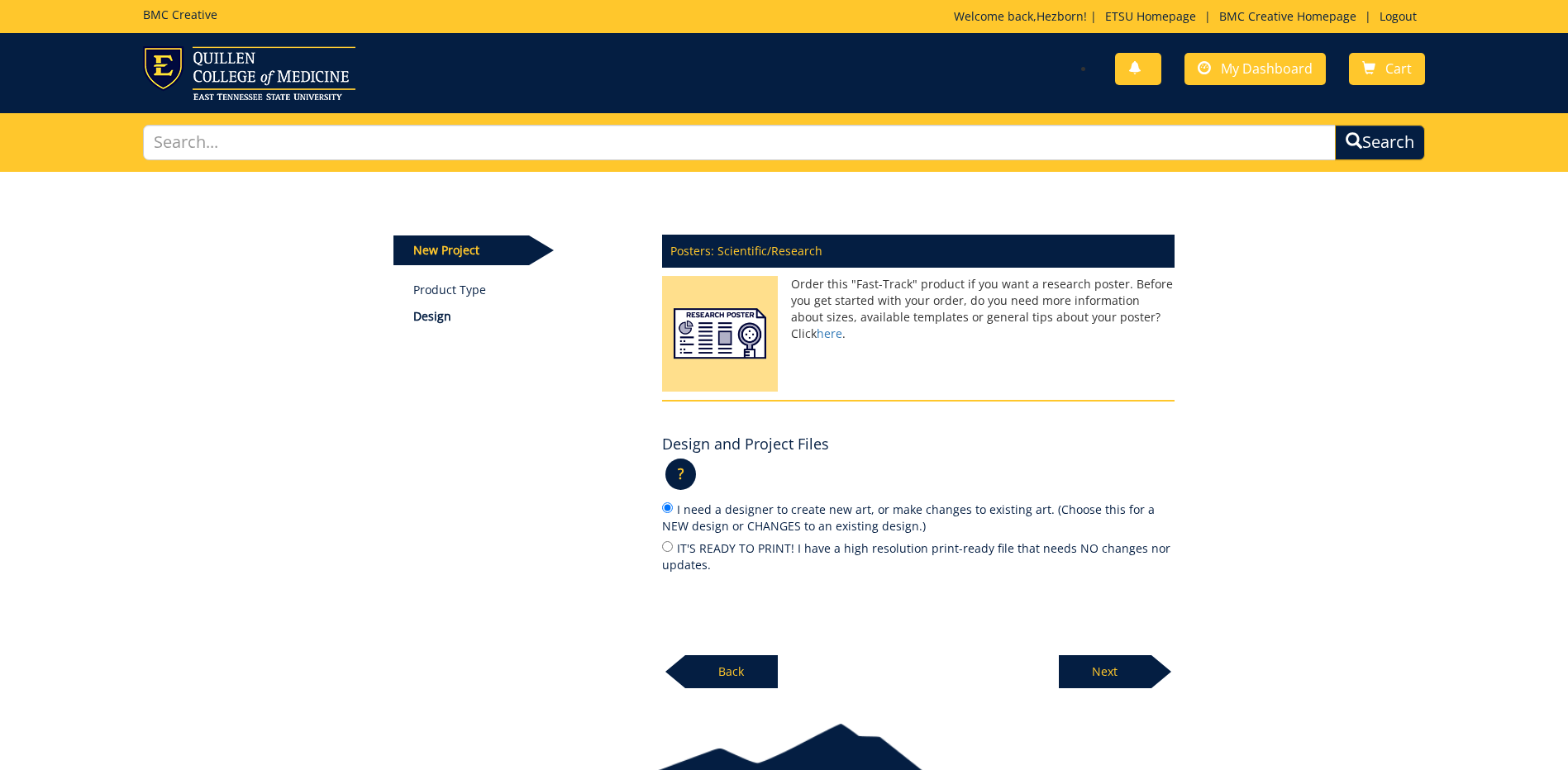
click at [1104, 687] on p "Next" at bounding box center [1105, 672] width 93 height 33
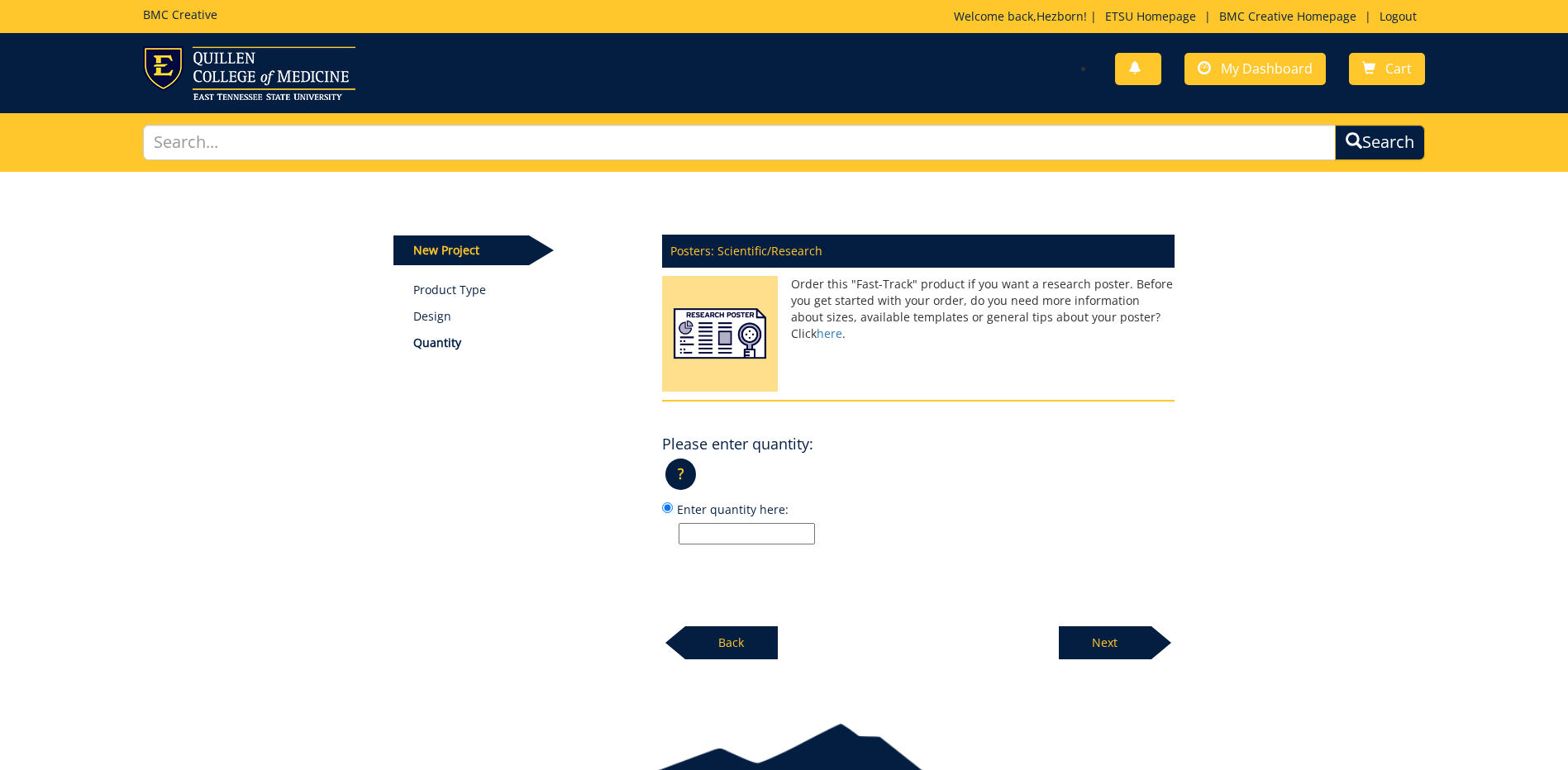
click at [1096, 643] on p "Next" at bounding box center [1105, 642] width 93 height 33
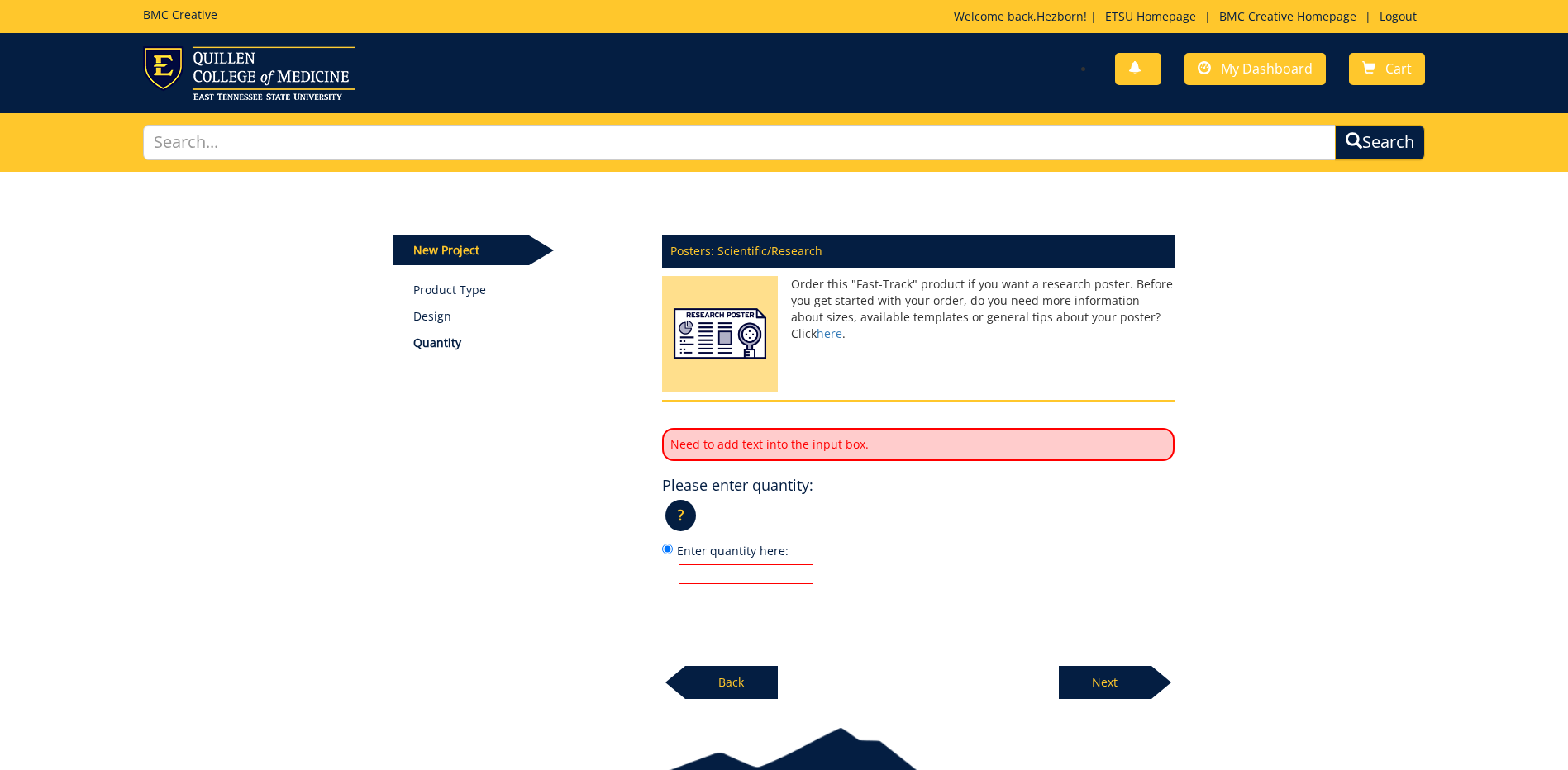
click at [706, 572] on input "Enter quantity here:" at bounding box center [746, 575] width 135 height 20
type input "1"
click at [1092, 670] on p "Next" at bounding box center [1105, 682] width 93 height 33
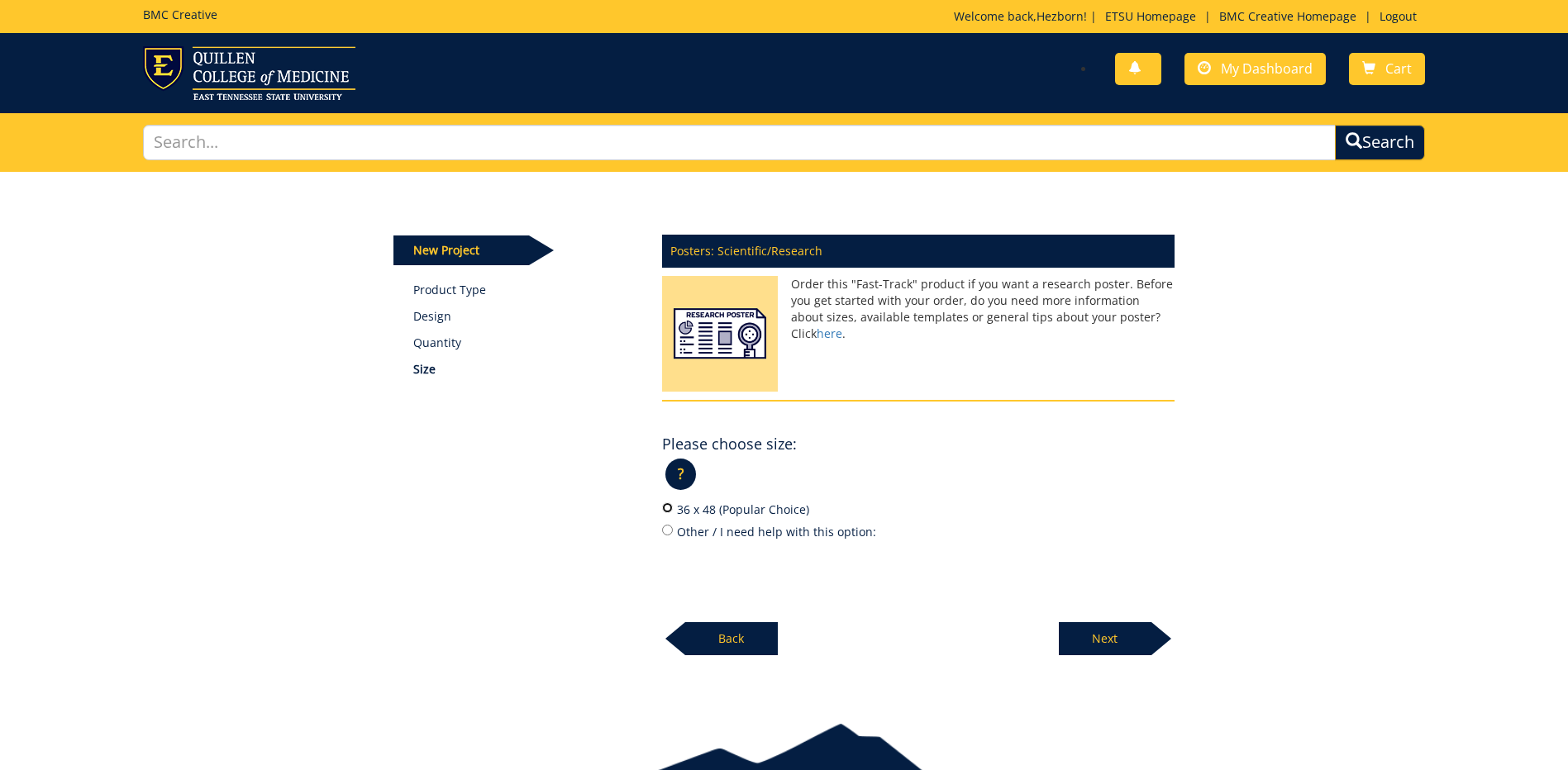
click at [662, 507] on input "36 x 48 (Popular Choice)" at bounding box center [667, 507] width 11 height 11
radio input "true"
click at [1161, 652] on div at bounding box center [1161, 638] width 20 height 33
click at [1120, 635] on div "Posters: Scientific/Research Order this "Fast-Track" product if you want a rese…" at bounding box center [918, 440] width 537 height 432
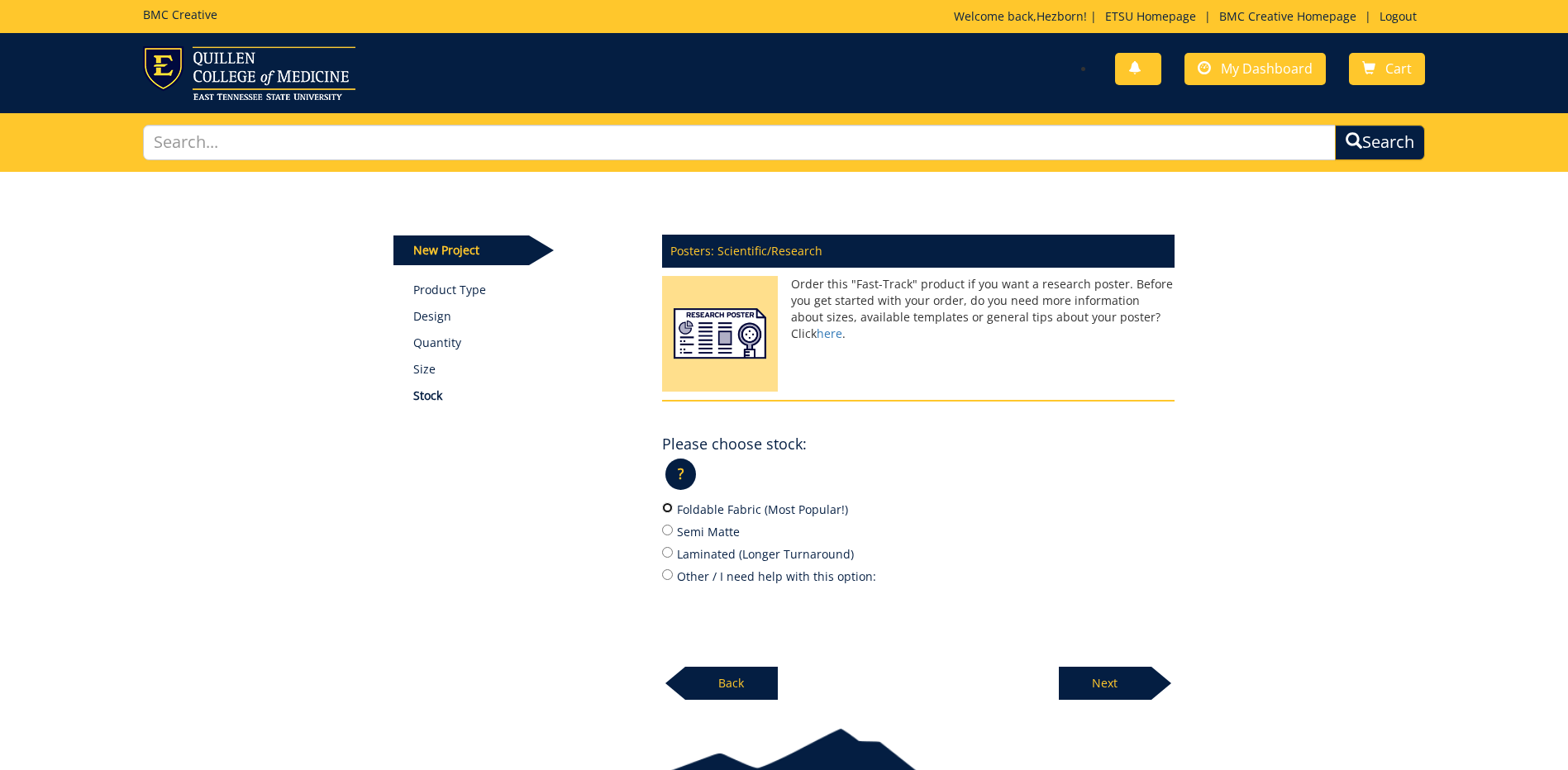
click at [670, 509] on input "Foldable Fabric (Most Popular!)" at bounding box center [667, 507] width 11 height 11
radio input "true"
click at [1130, 678] on p "Next" at bounding box center [1105, 682] width 93 height 33
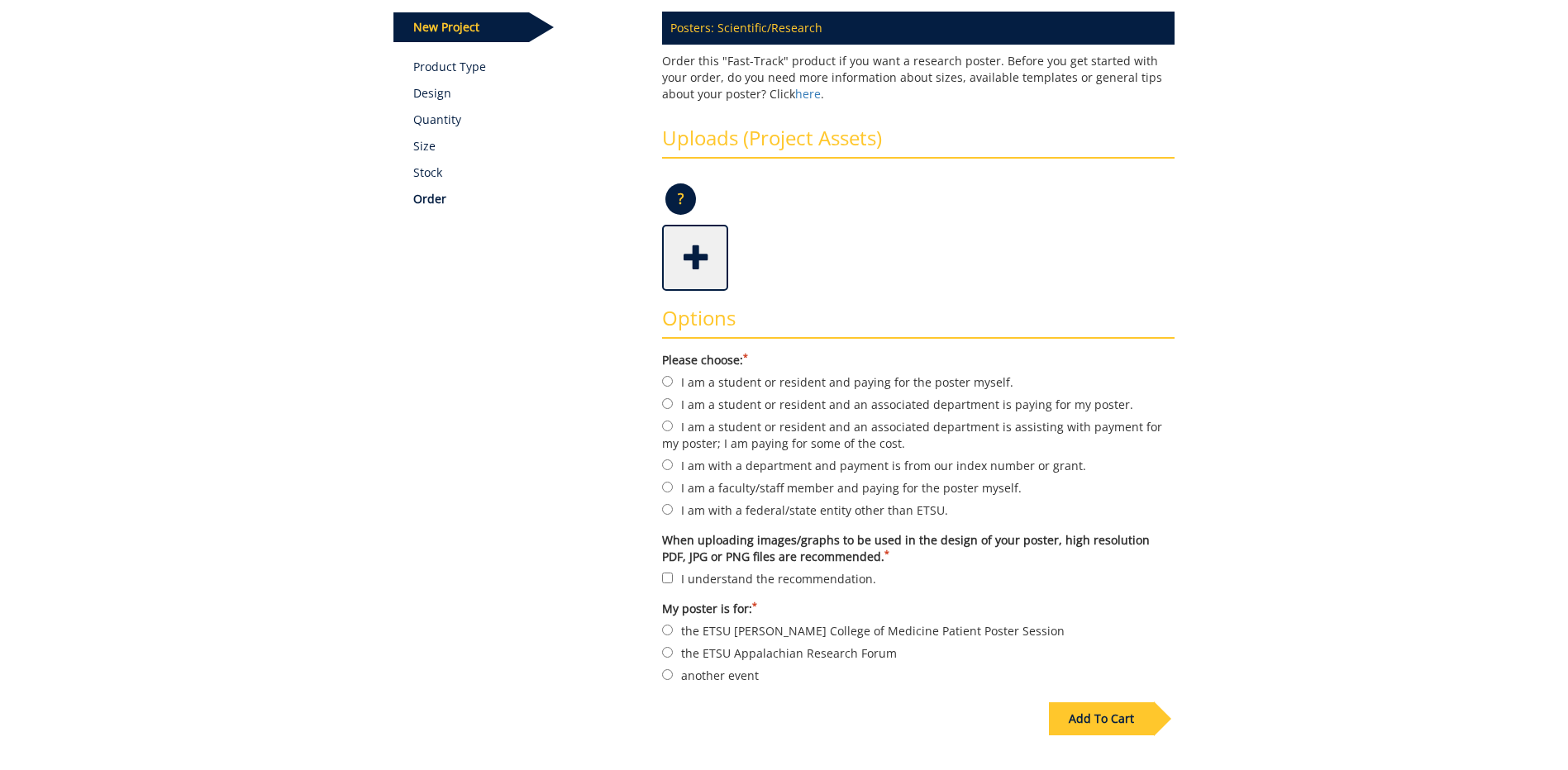
scroll to position [248, 0]
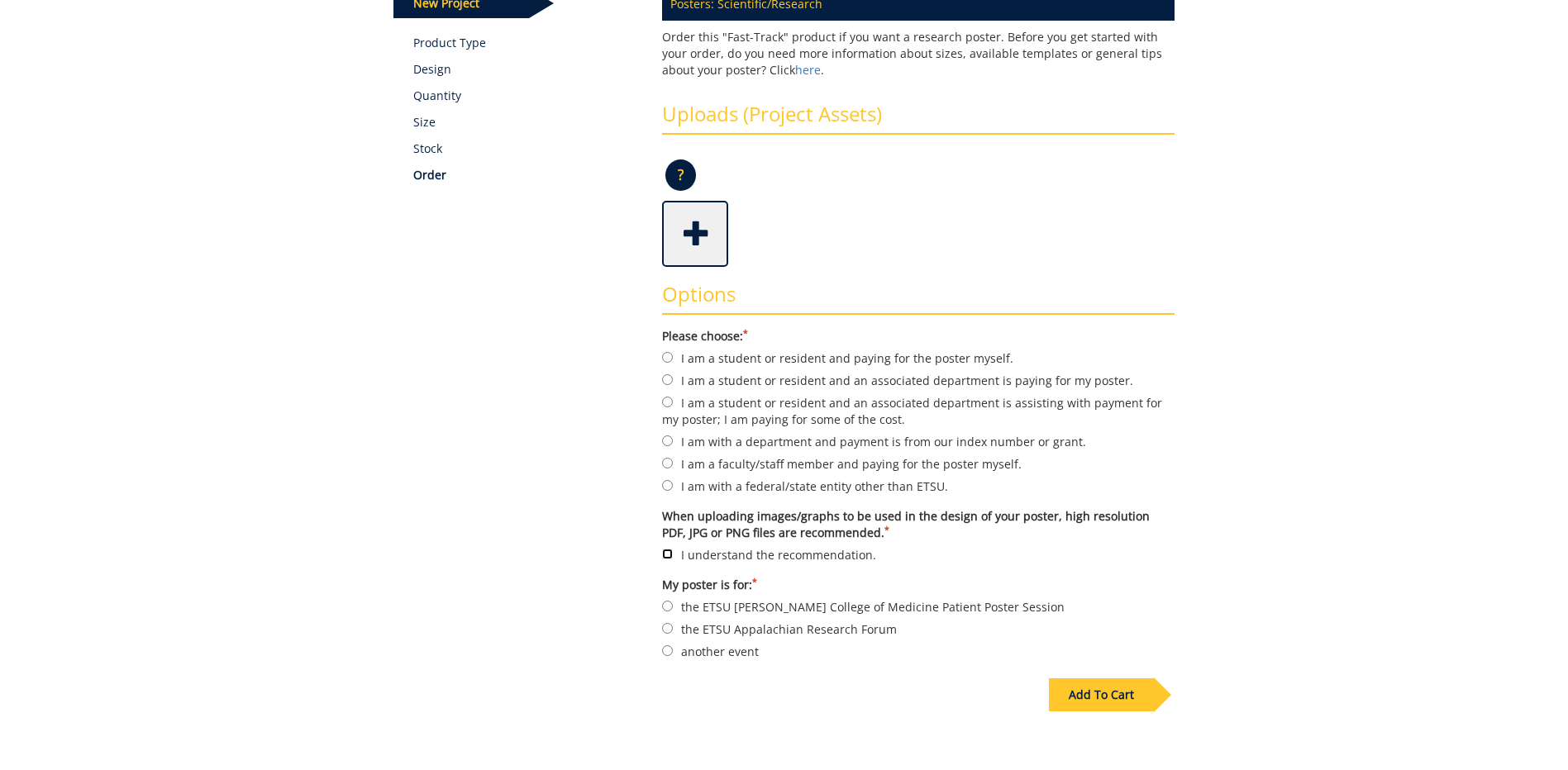
click at [666, 555] on input "I understand the recommendation." at bounding box center [667, 554] width 11 height 11
checkbox input "true"
click at [673, 593] on label "My poster is for: *" at bounding box center [917, 585] width 513 height 17
click at [672, 606] on label "the ETSU Quillen College of Medicine Patient Poster Session" at bounding box center [917, 607] width 513 height 19
click at [672, 606] on input "the ETSU Quillen College of Medicine Patient Poster Session" at bounding box center [667, 606] width 11 height 11
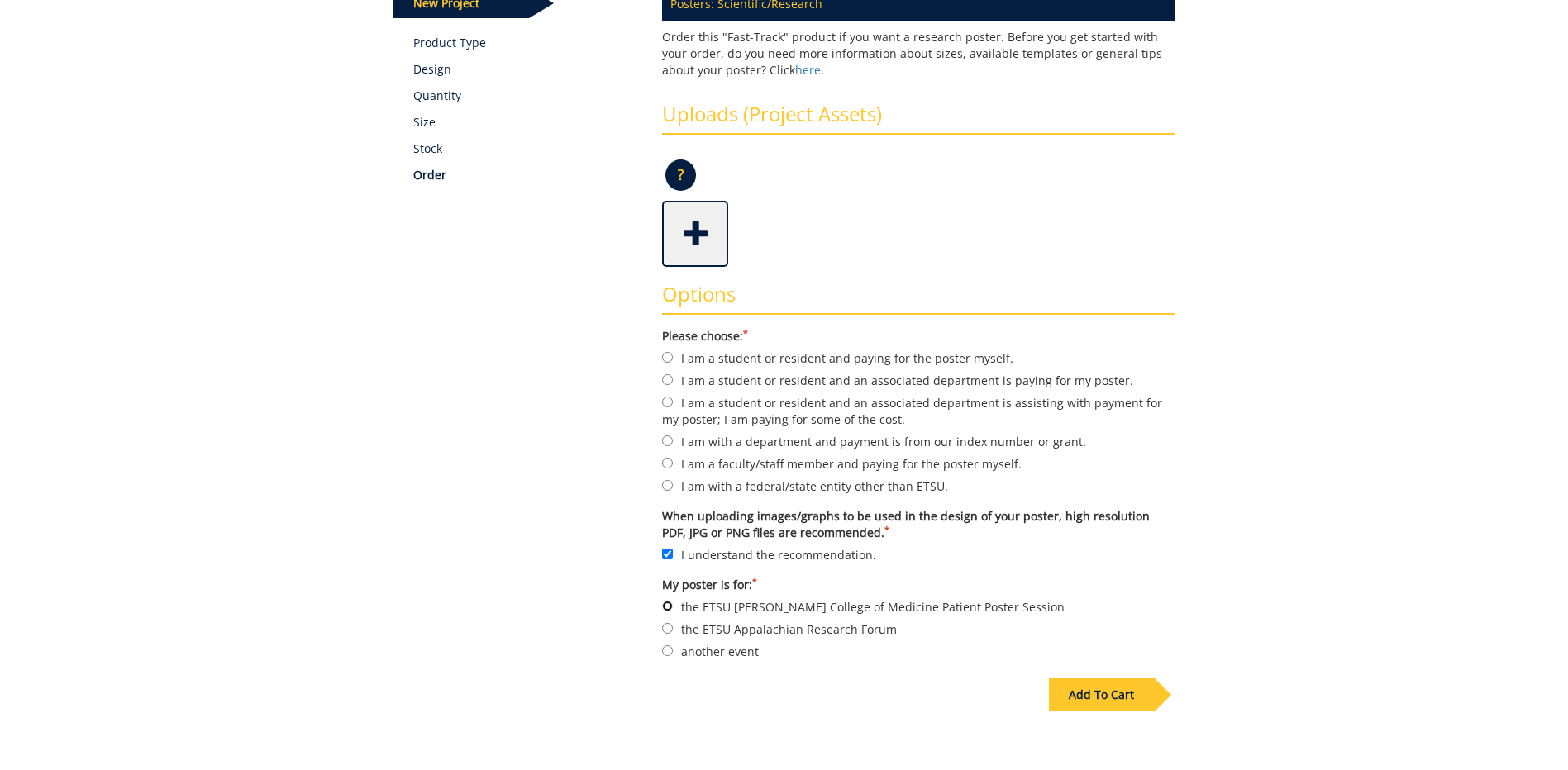
radio input "true"
click at [667, 383] on input "I am a student or resident and an associated department is paying for my poster." at bounding box center [667, 380] width 11 height 11
radio input "true"
click at [697, 277] on div "Options Please choose: * I am a student or resident and paying for the poster m…" at bounding box center [918, 465] width 537 height 397
click at [697, 258] on span at bounding box center [696, 232] width 66 height 58
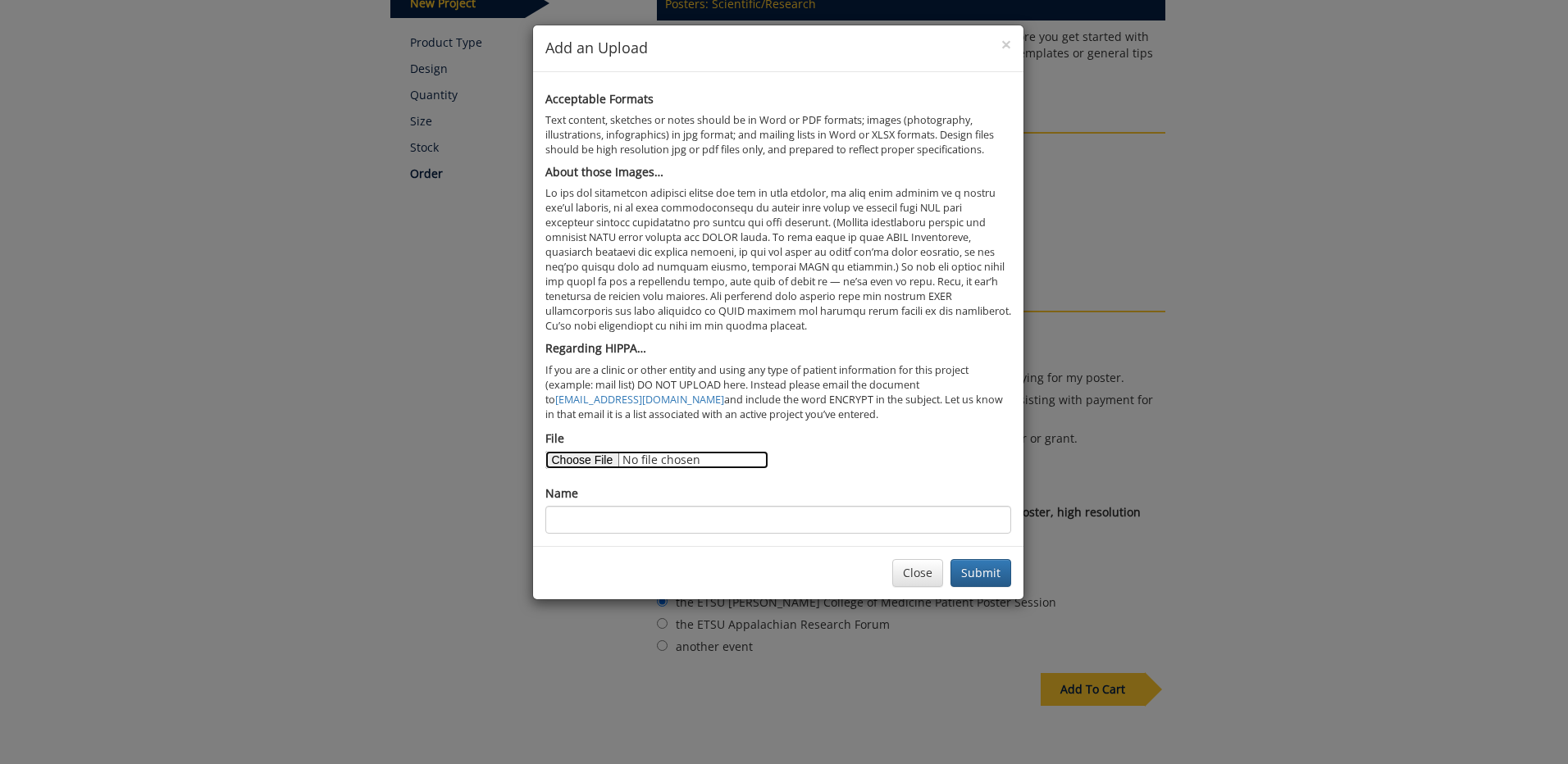
click at [601, 458] on input "File" at bounding box center [657, 460] width 223 height 18
type input "C:\fakepath\IBS.pptx"
drag, startPoint x: 581, startPoint y: 524, endPoint x: 592, endPoint y: 523, distance: 11.0
click at [581, 524] on input "Name" at bounding box center [779, 519] width 466 height 28
type input "IBS abstract"
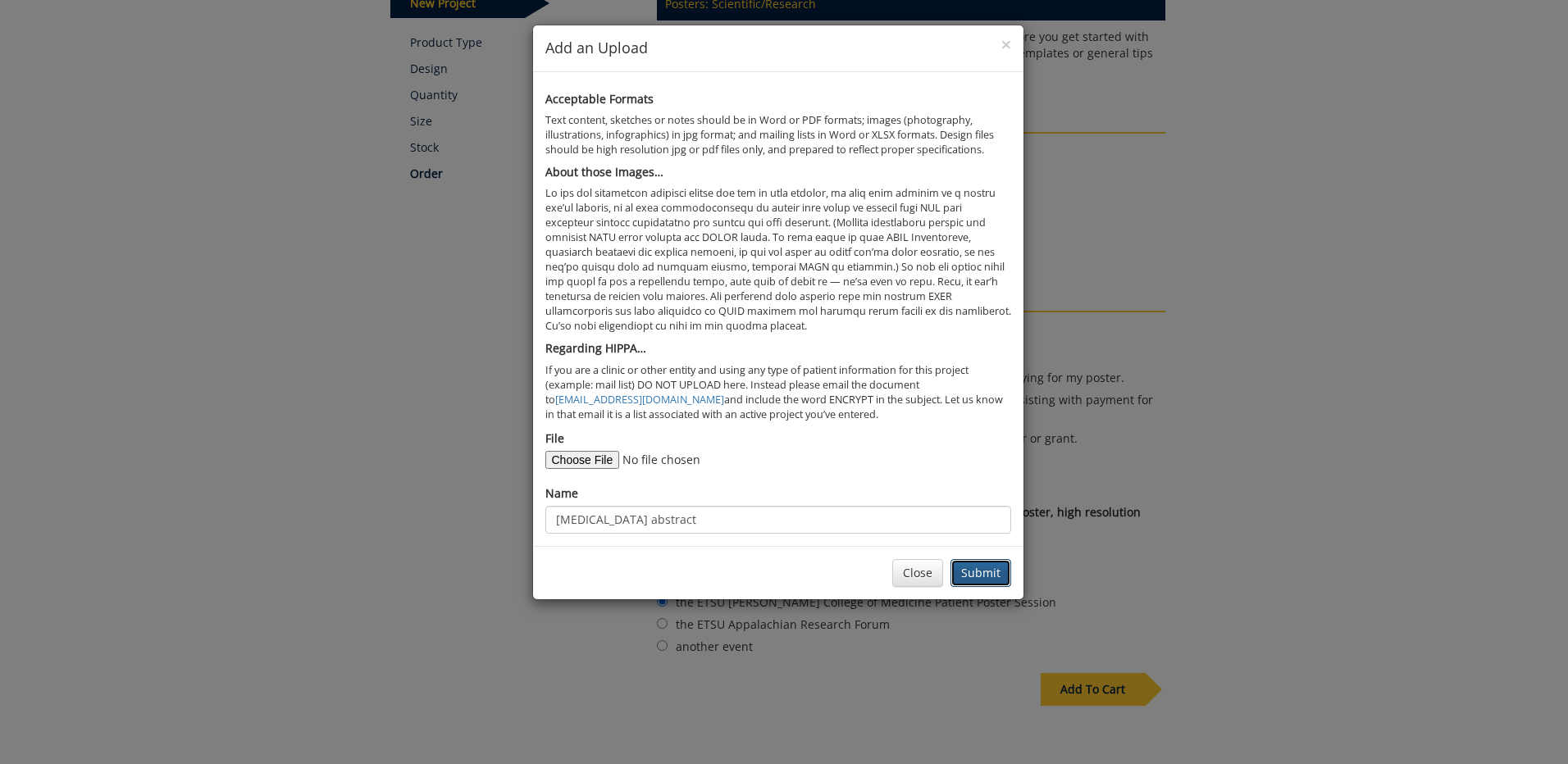
click at [977, 566] on button "Submit" at bounding box center [981, 573] width 61 height 28
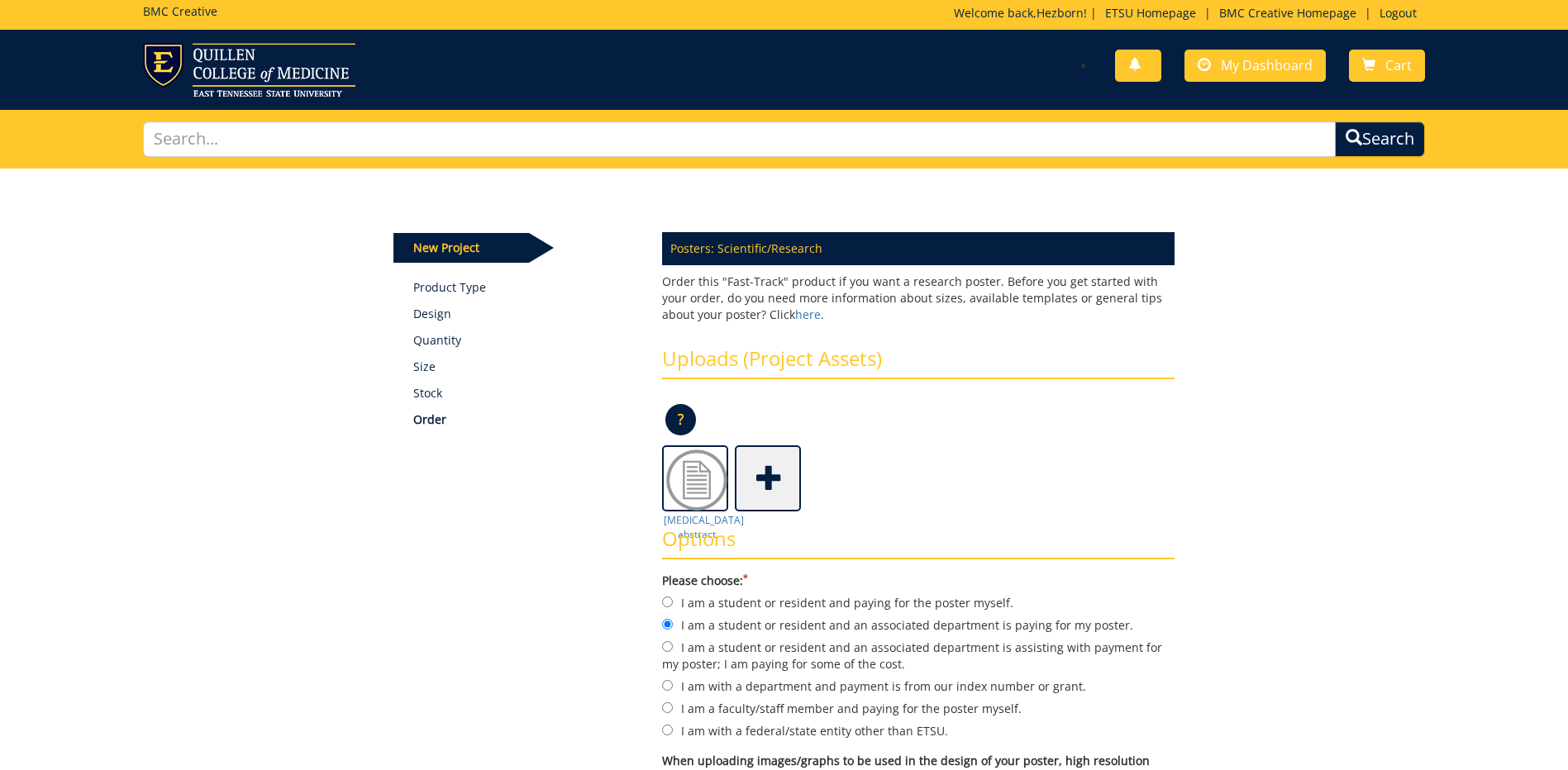
scroll to position [0, 0]
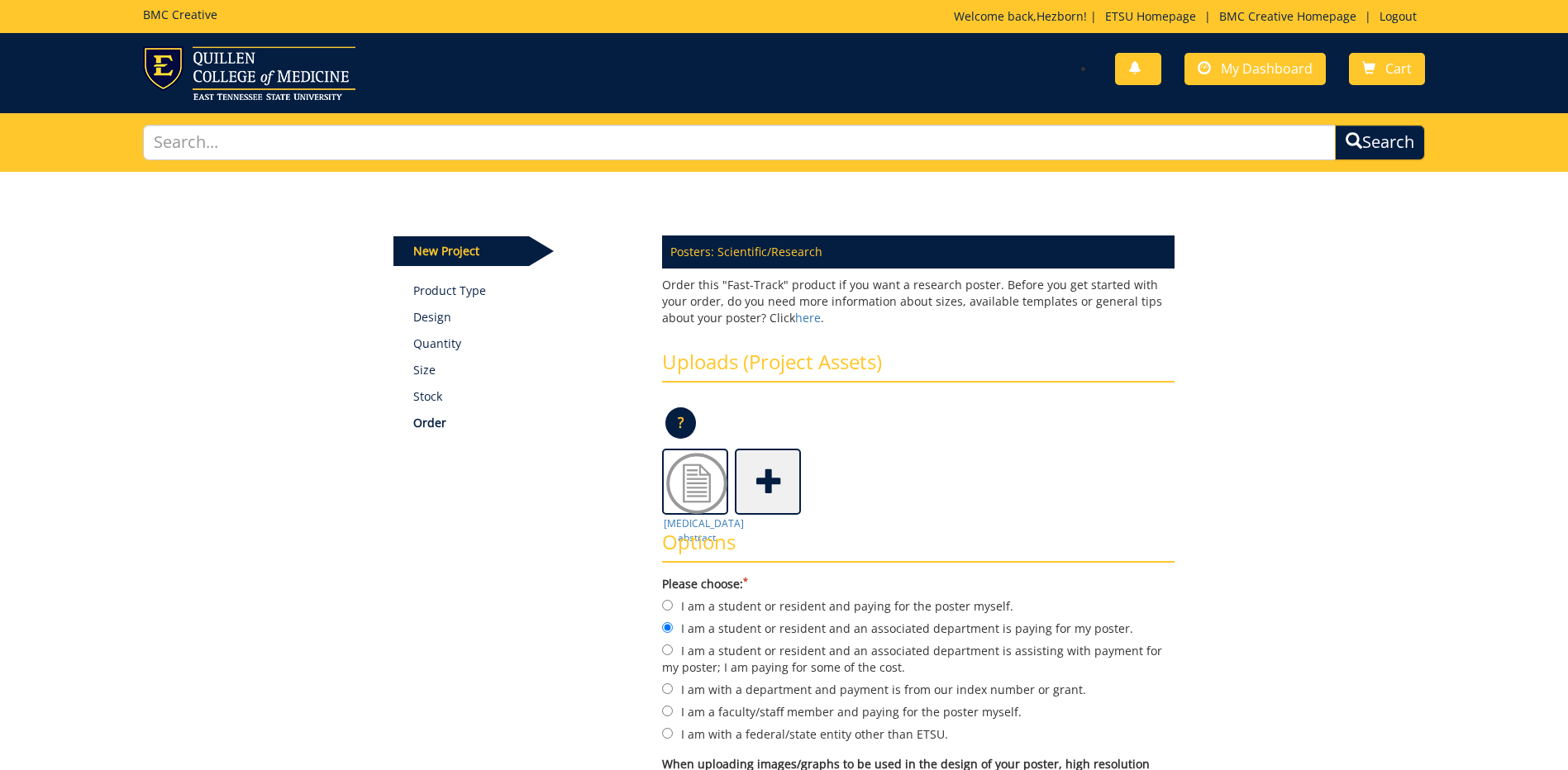
click at [437, 320] on p "Design" at bounding box center [525, 317] width 224 height 17
click at [434, 322] on p "Design" at bounding box center [525, 317] width 224 height 17
drag, startPoint x: 434, startPoint y: 322, endPoint x: 567, endPoint y: 360, distance: 138.3
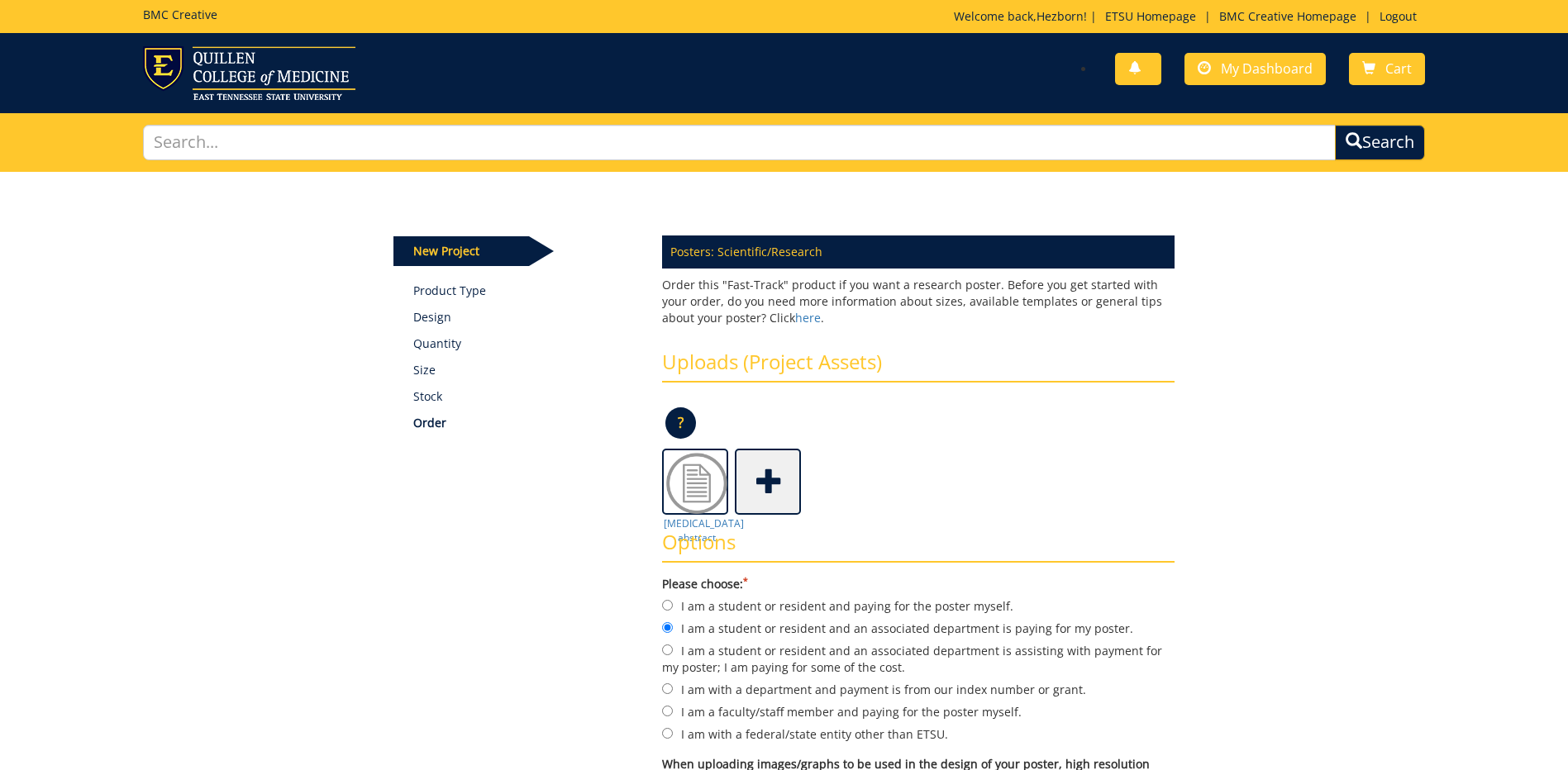
click at [567, 360] on div "New Project Product Type Design Quantity Size Stock Order" at bounding box center [515, 328] width 244 height 205
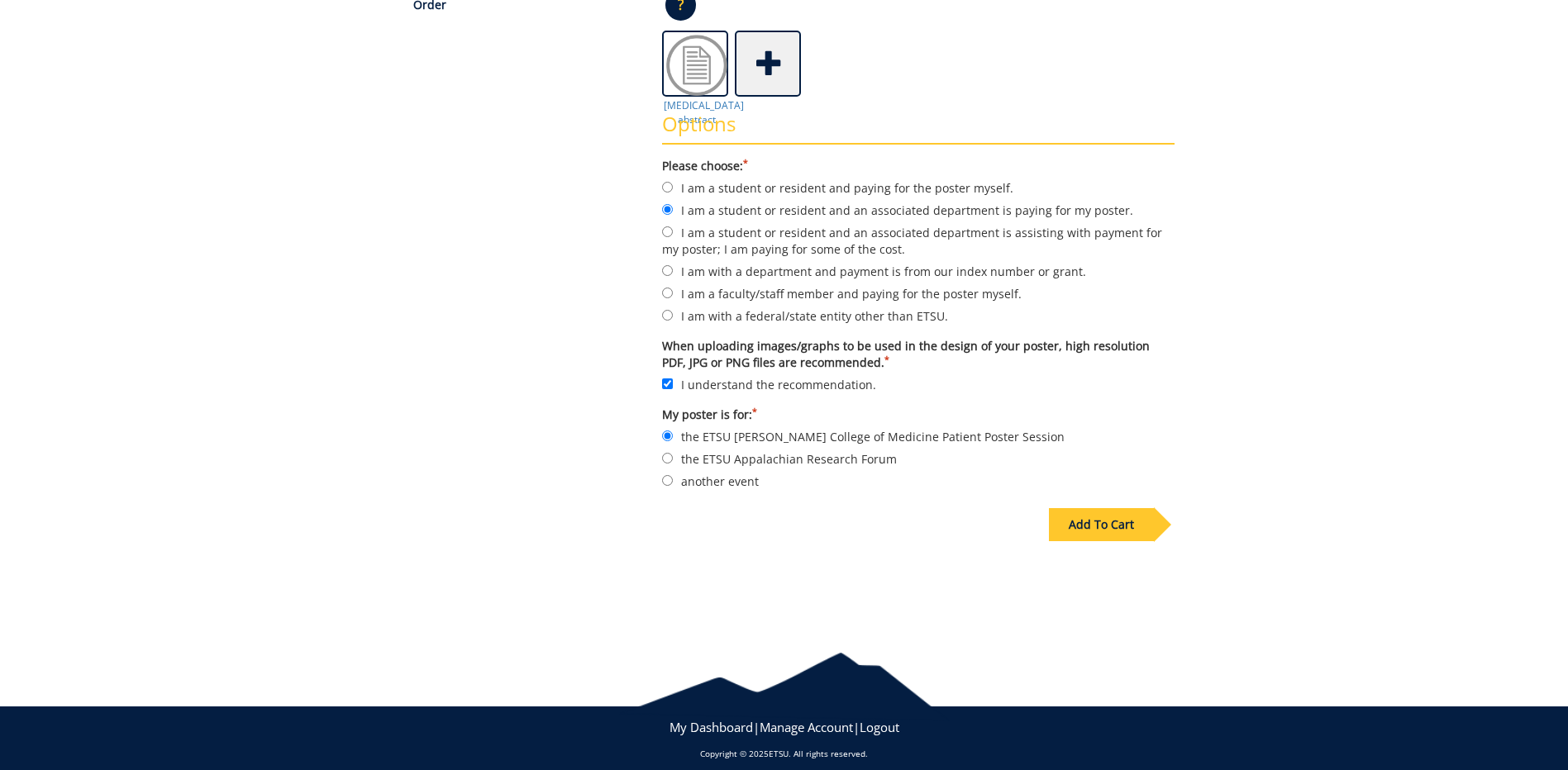
scroll to position [433, 0]
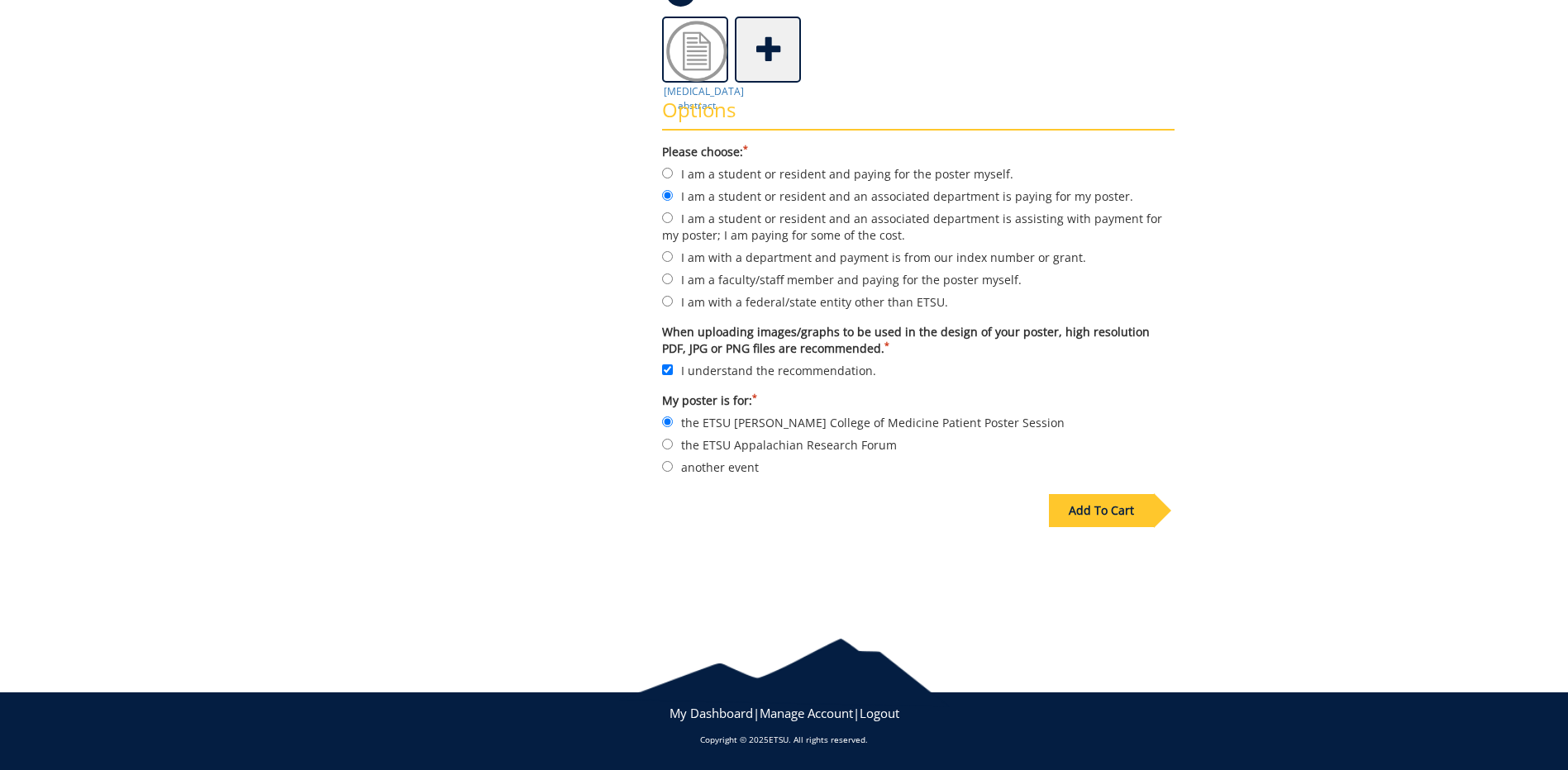
click at [1115, 520] on div "Add To Cart" at bounding box center [1101, 510] width 105 height 33
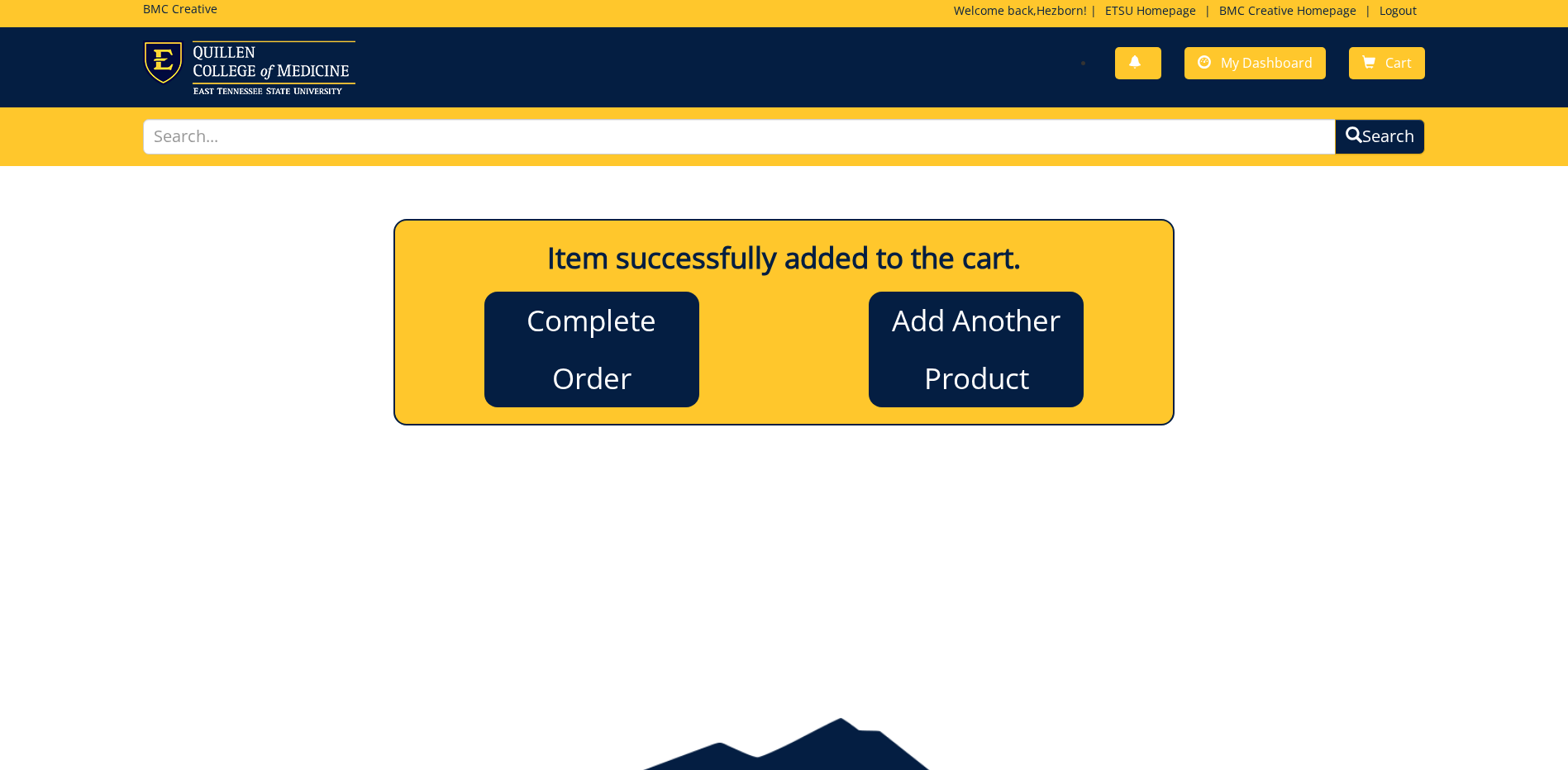
scroll to position [0, 0]
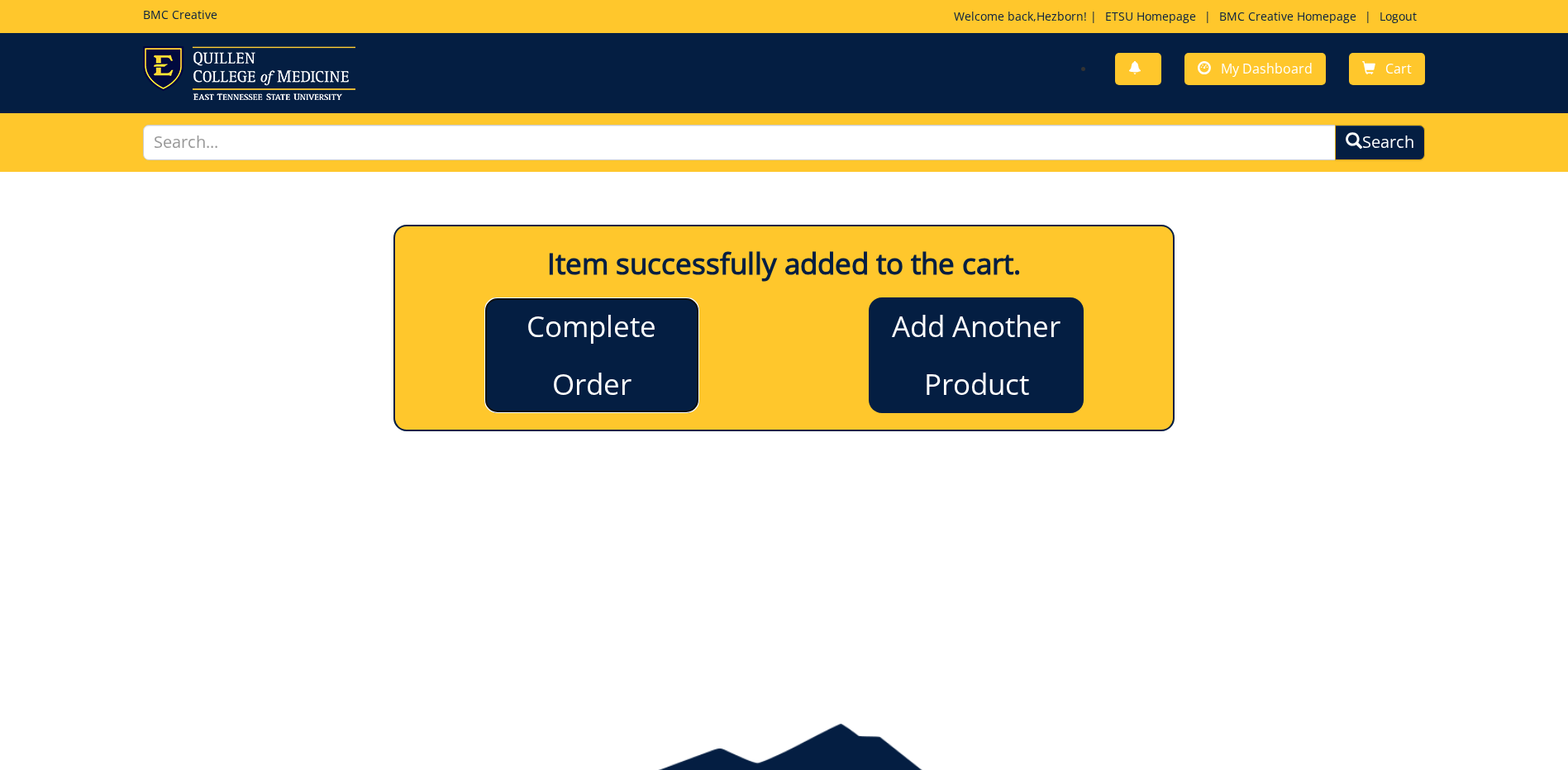
click at [584, 373] on link "Complete Order" at bounding box center [591, 354] width 215 height 115
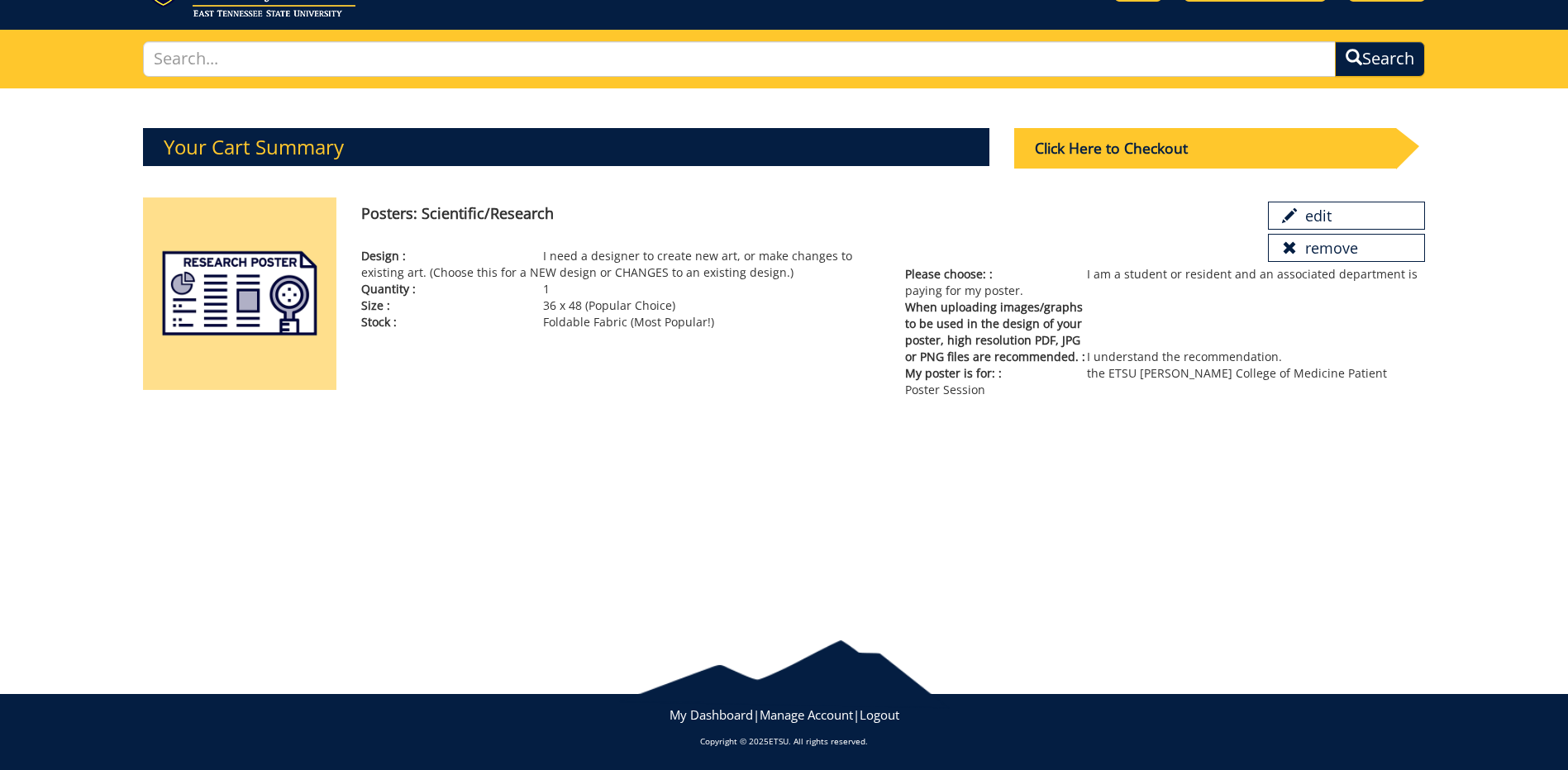
scroll to position [85, 0]
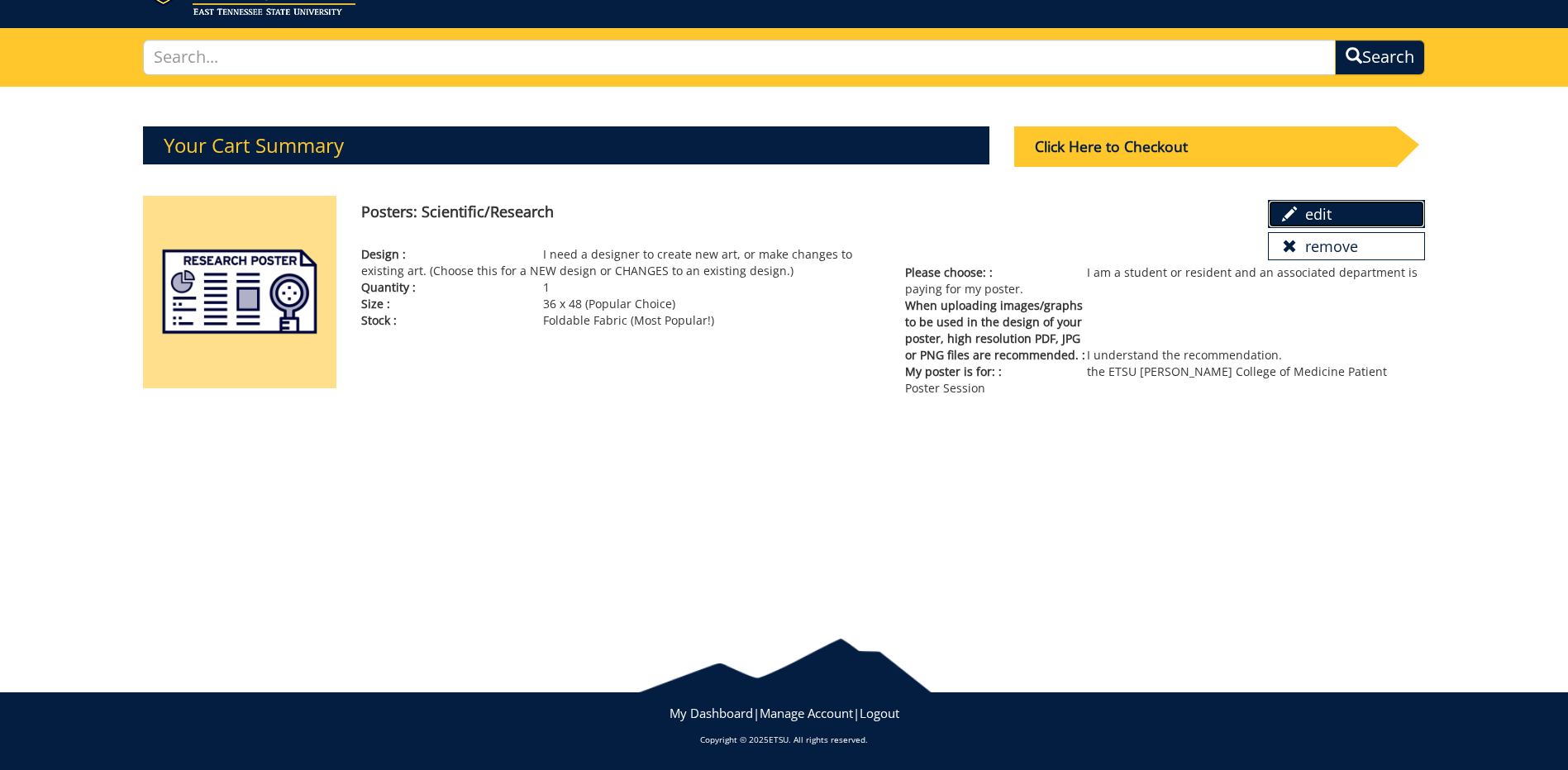
click at [1343, 212] on link "edit" at bounding box center [1346, 214] width 157 height 28
click at [1100, 149] on div "Click Here to Checkout" at bounding box center [1205, 146] width 382 height 40
